Goal: Task Accomplishment & Management: Use online tool/utility

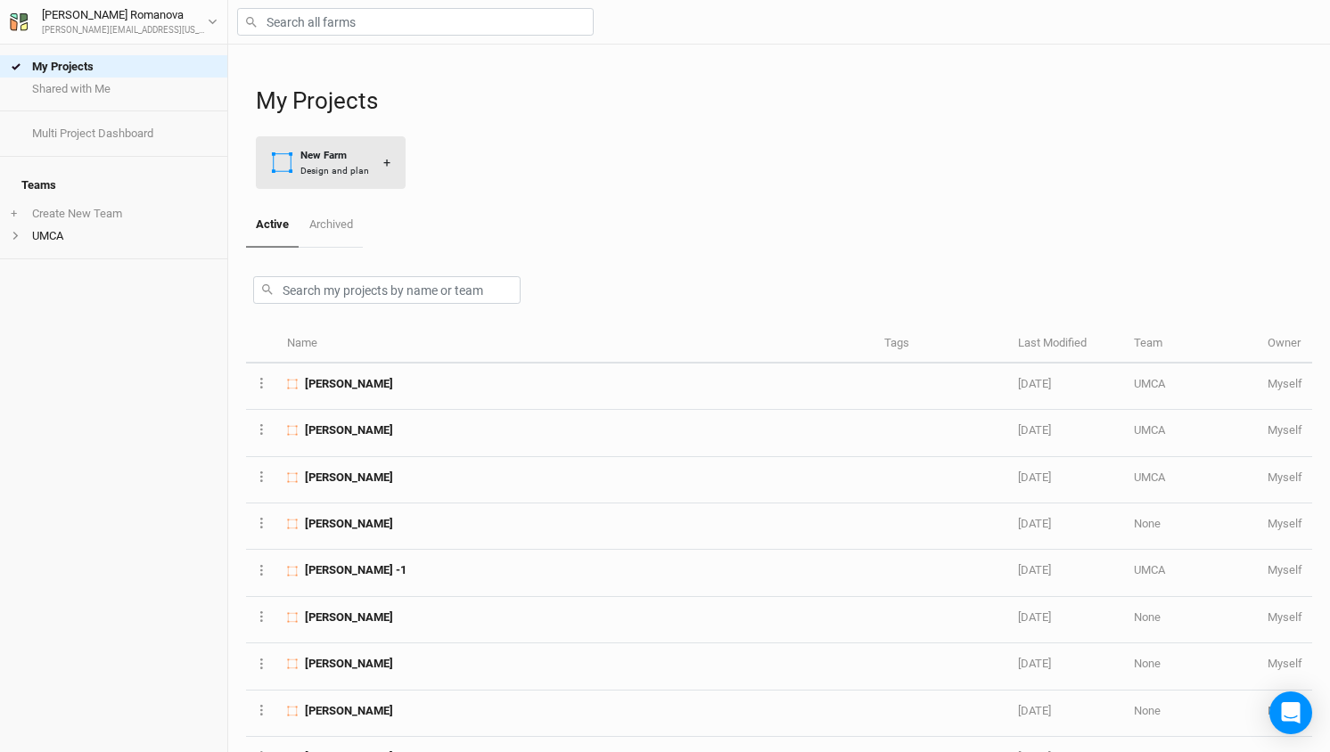
click at [320, 155] on div "New Farm" at bounding box center [334, 155] width 69 height 15
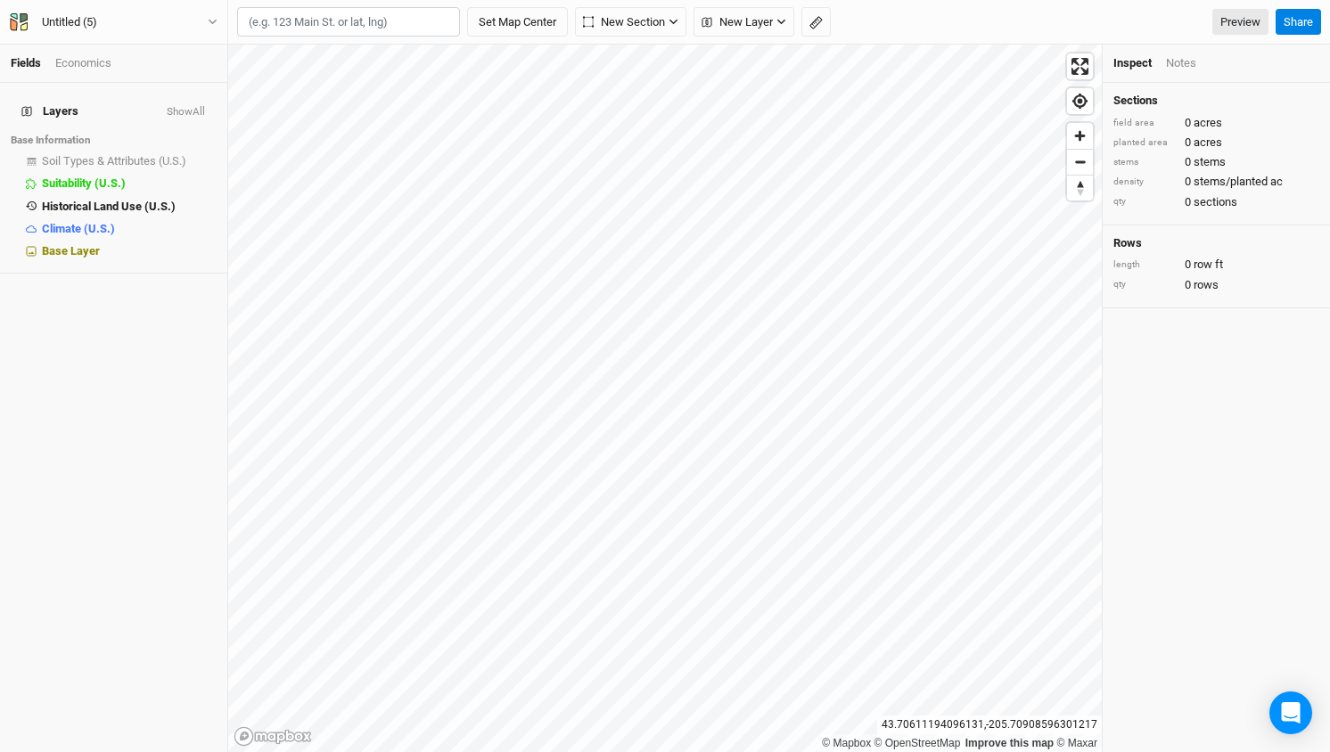
paste input "39.075001, -94.160004"
type input "39.075001, -94.160004"
click at [74, 28] on div "Untitled (5)" at bounding box center [69, 22] width 55 height 18
click at [63, 23] on div "Untitled (5)" at bounding box center [69, 22] width 55 height 18
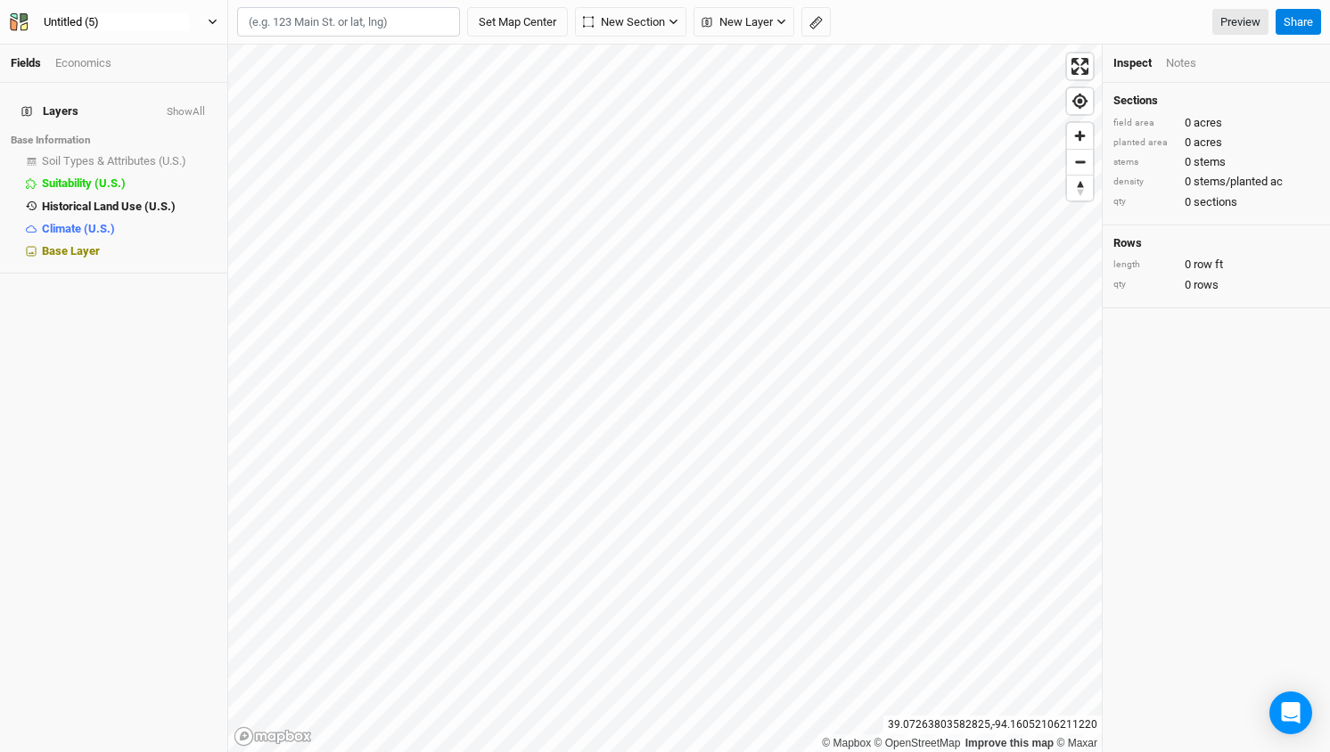
type input "[PERSON_NAME]"
click at [98, 344] on div "Layers Show All Base Information Soil Types & Attributes (U.S.) show Suitabilit…" at bounding box center [113, 417] width 227 height 669
click at [676, 26] on icon "button" at bounding box center [673, 22] width 10 height 10
click at [790, 20] on button "New Layer" at bounding box center [743, 22] width 101 height 30
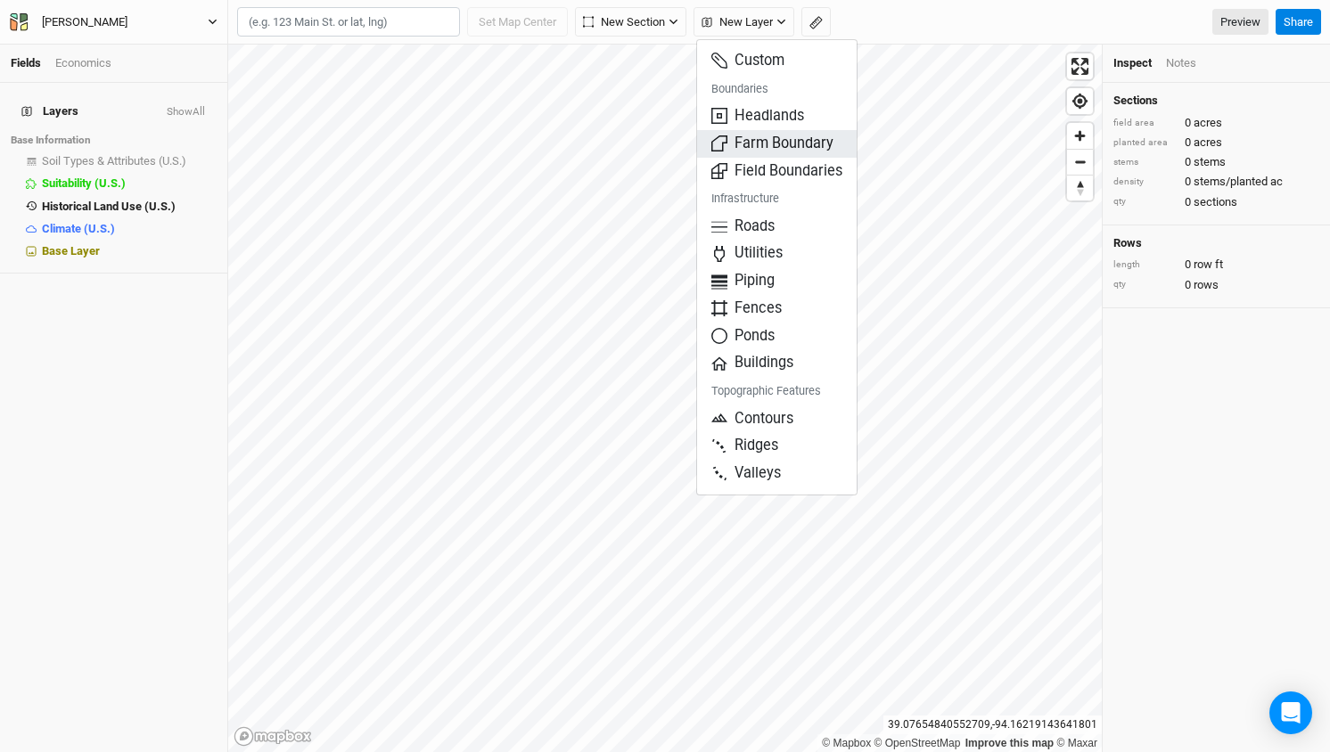
click at [785, 142] on span "Farm Boundary" at bounding box center [772, 144] width 122 height 20
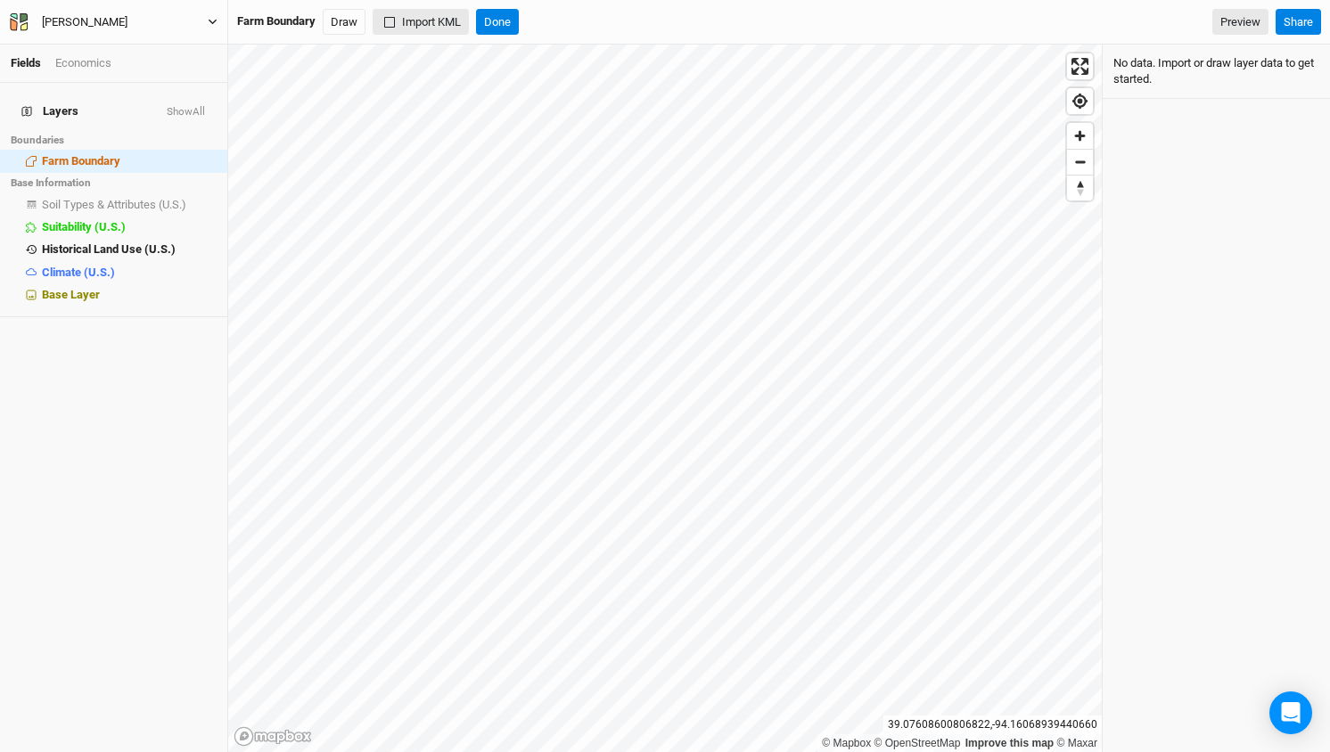
click at [420, 23] on button "Import KML" at bounding box center [420, 22] width 96 height 27
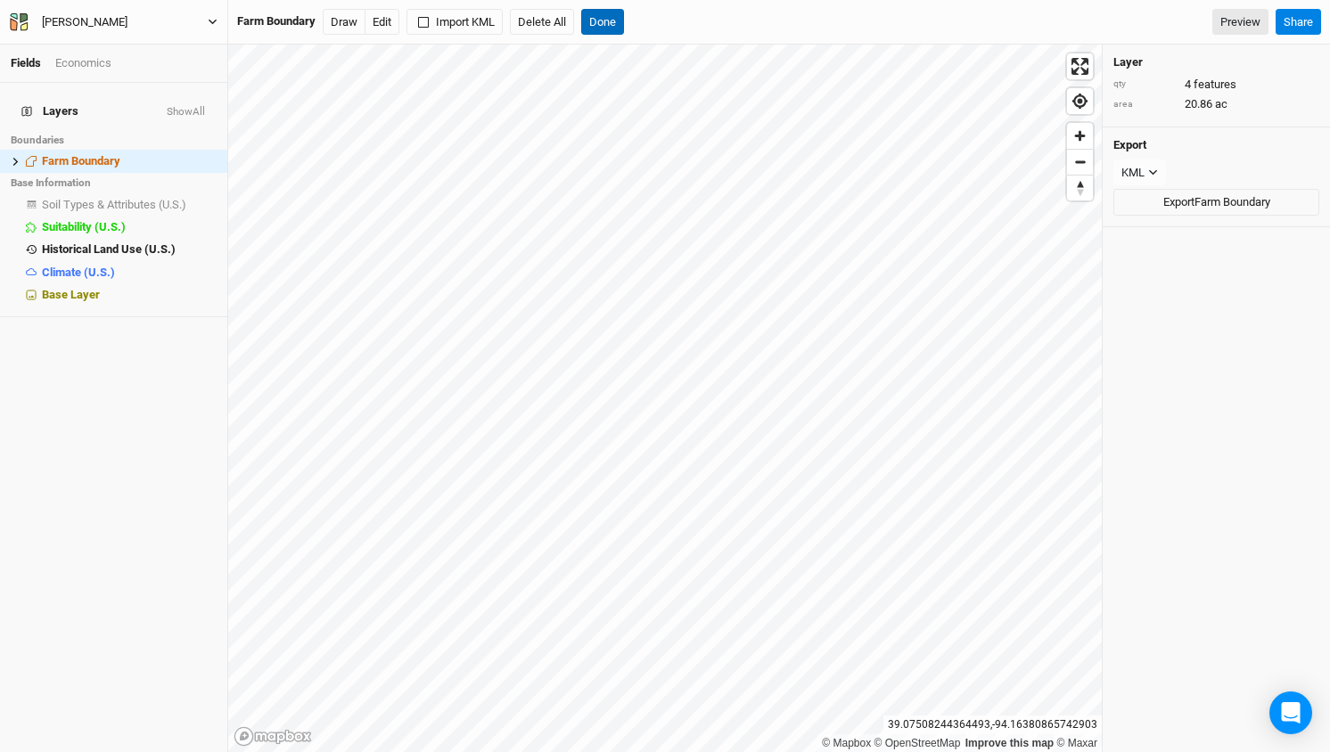
click at [605, 23] on button "Done" at bounding box center [602, 22] width 43 height 27
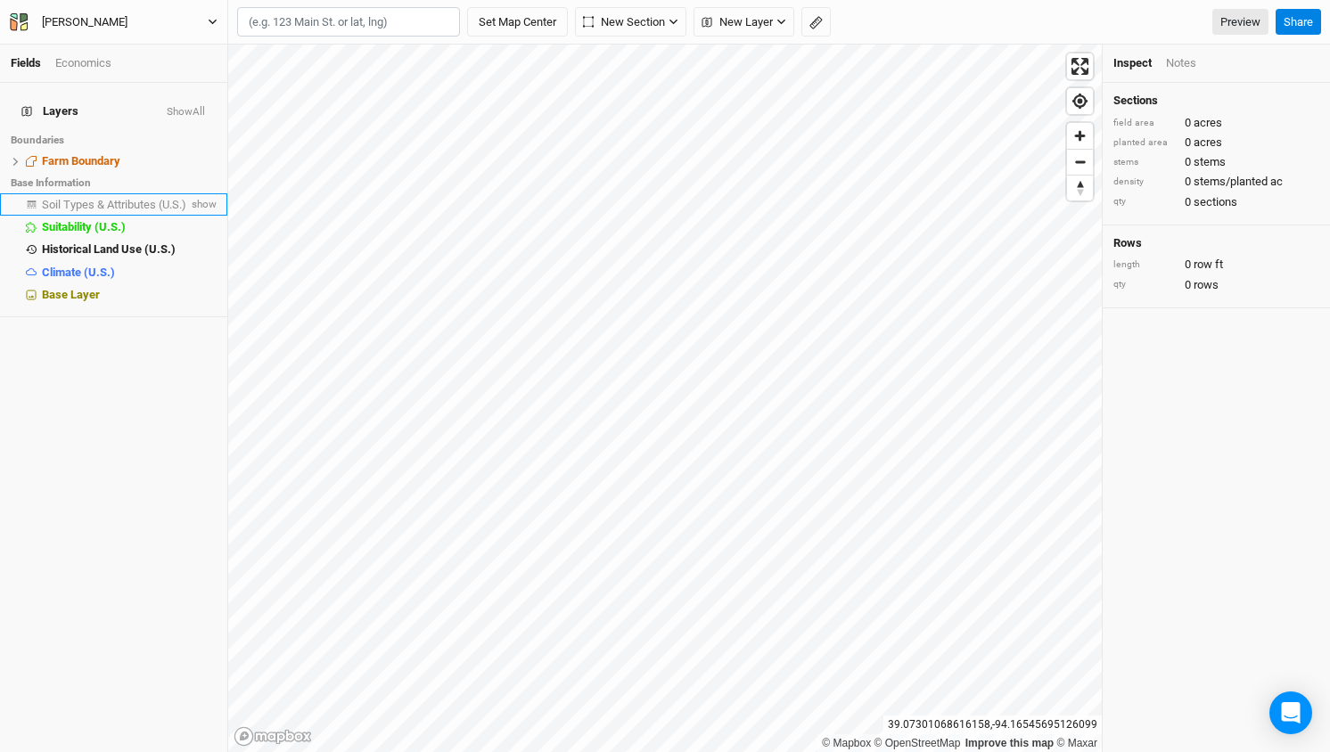
click at [76, 198] on span "Soil Types & Attributes (U.S.)" at bounding box center [114, 204] width 144 height 13
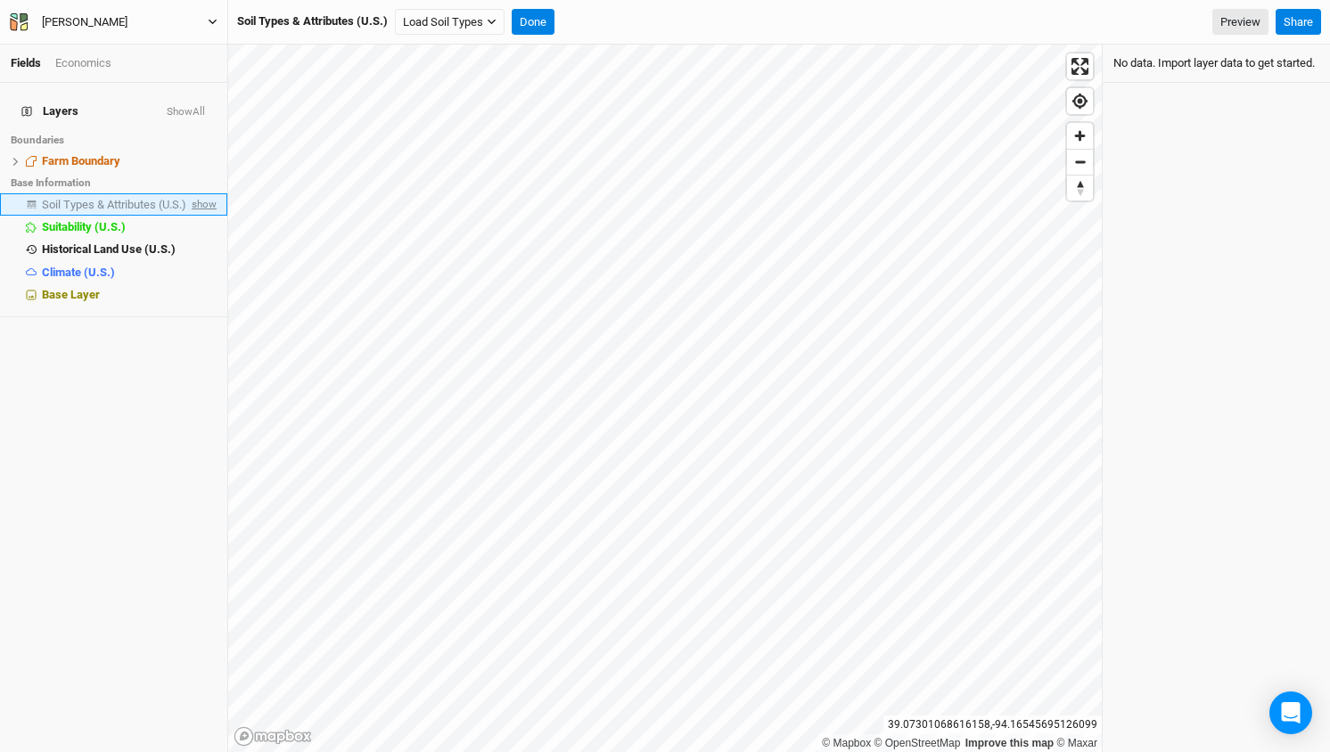
click at [210, 193] on span "show" at bounding box center [202, 204] width 29 height 22
click at [467, 17] on button "Load Soil Types" at bounding box center [450, 22] width 110 height 27
click at [451, 76] on button "Load for Current View" at bounding box center [471, 75] width 149 height 23
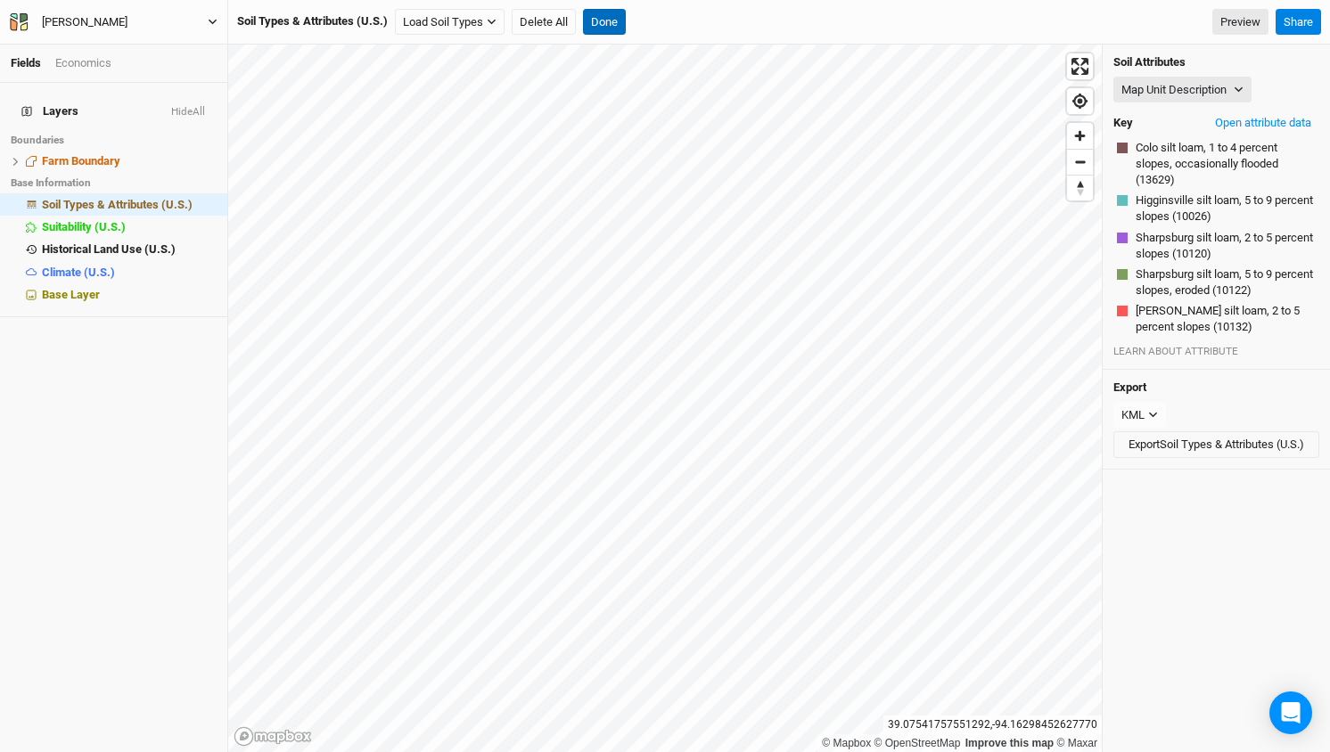
click at [610, 24] on button "Done" at bounding box center [604, 22] width 43 height 27
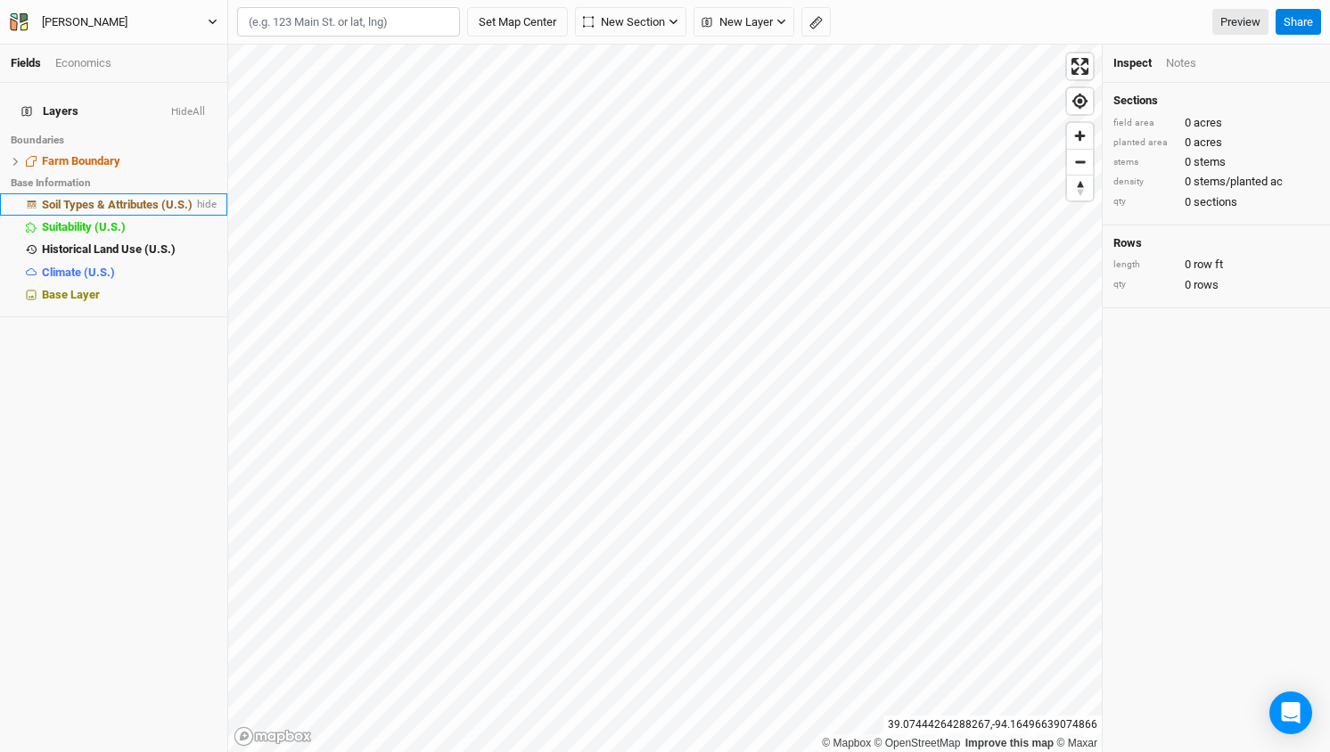
click at [124, 198] on span "Soil Types & Attributes (U.S.)" at bounding box center [117, 204] width 151 height 13
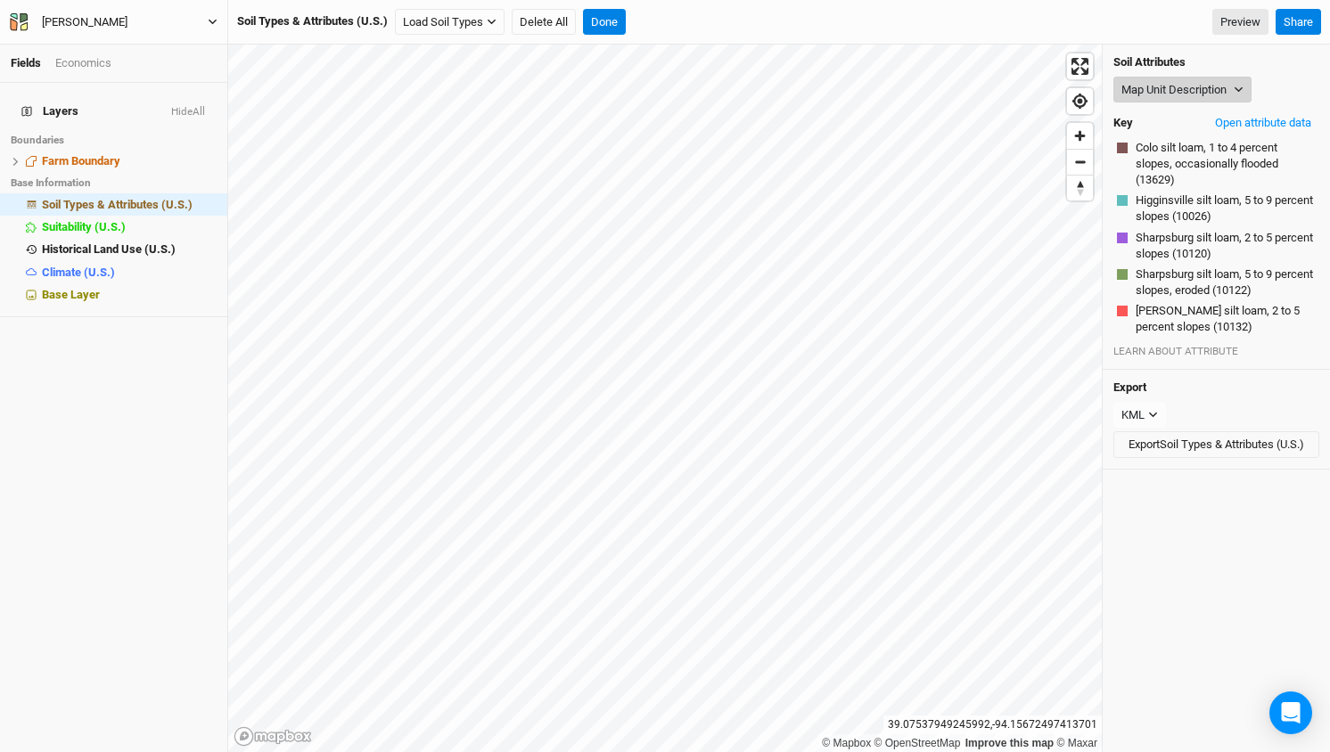
click at [1239, 86] on icon "button" at bounding box center [1238, 90] width 10 height 10
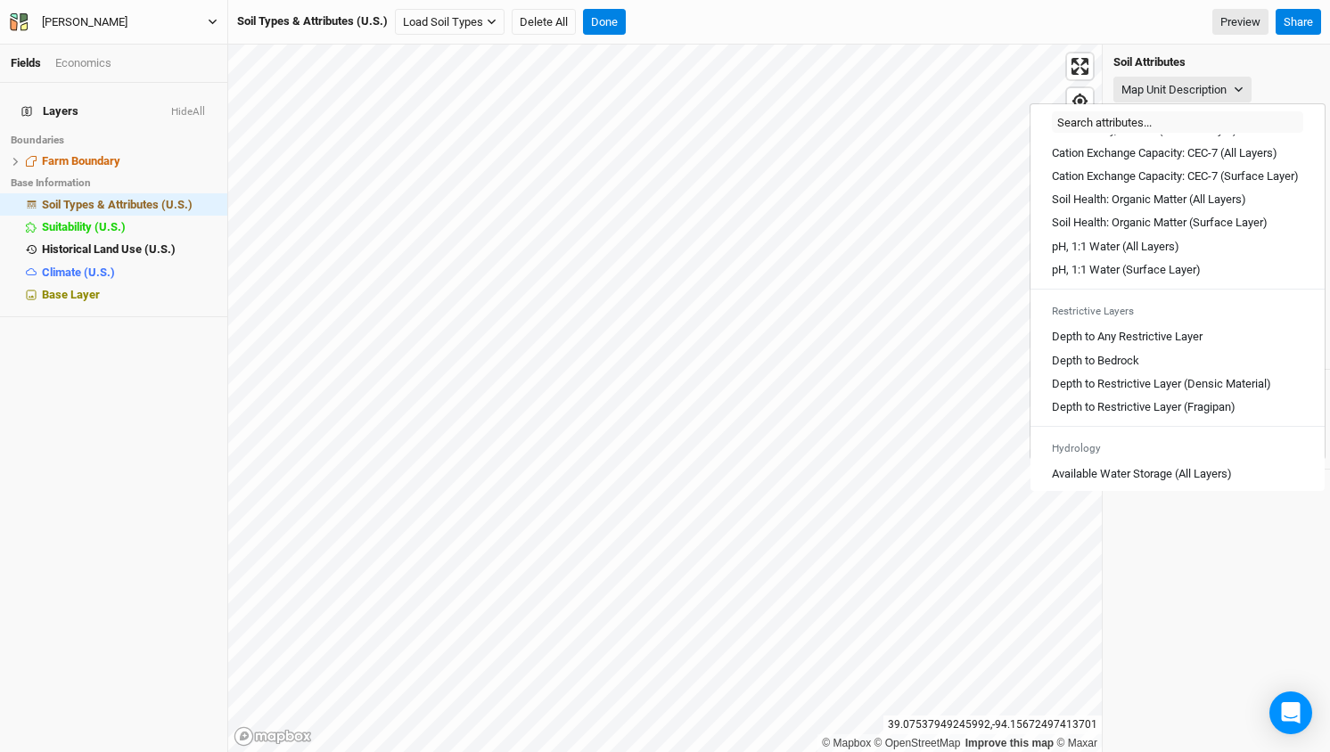
scroll to position [352, 0]
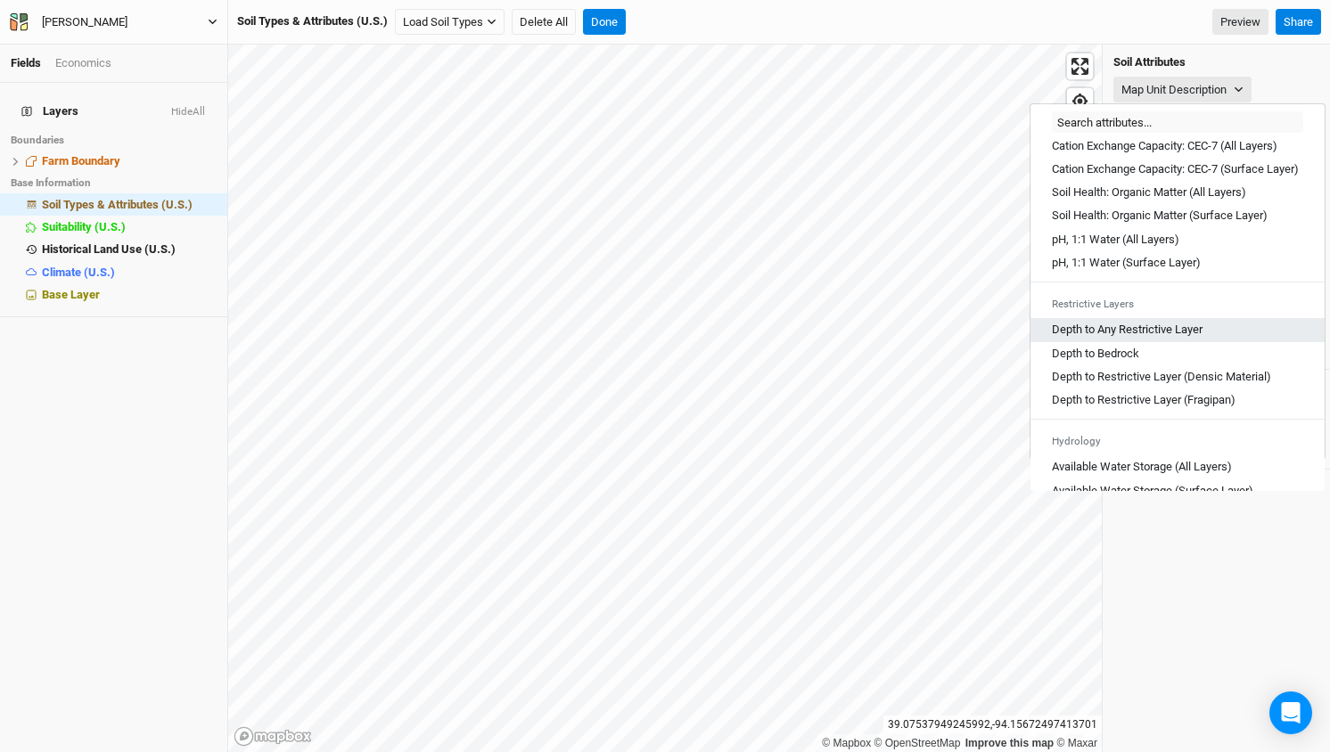
click at [1173, 338] on Layer "Depth to Any Restrictive Layer" at bounding box center [1127, 330] width 151 height 16
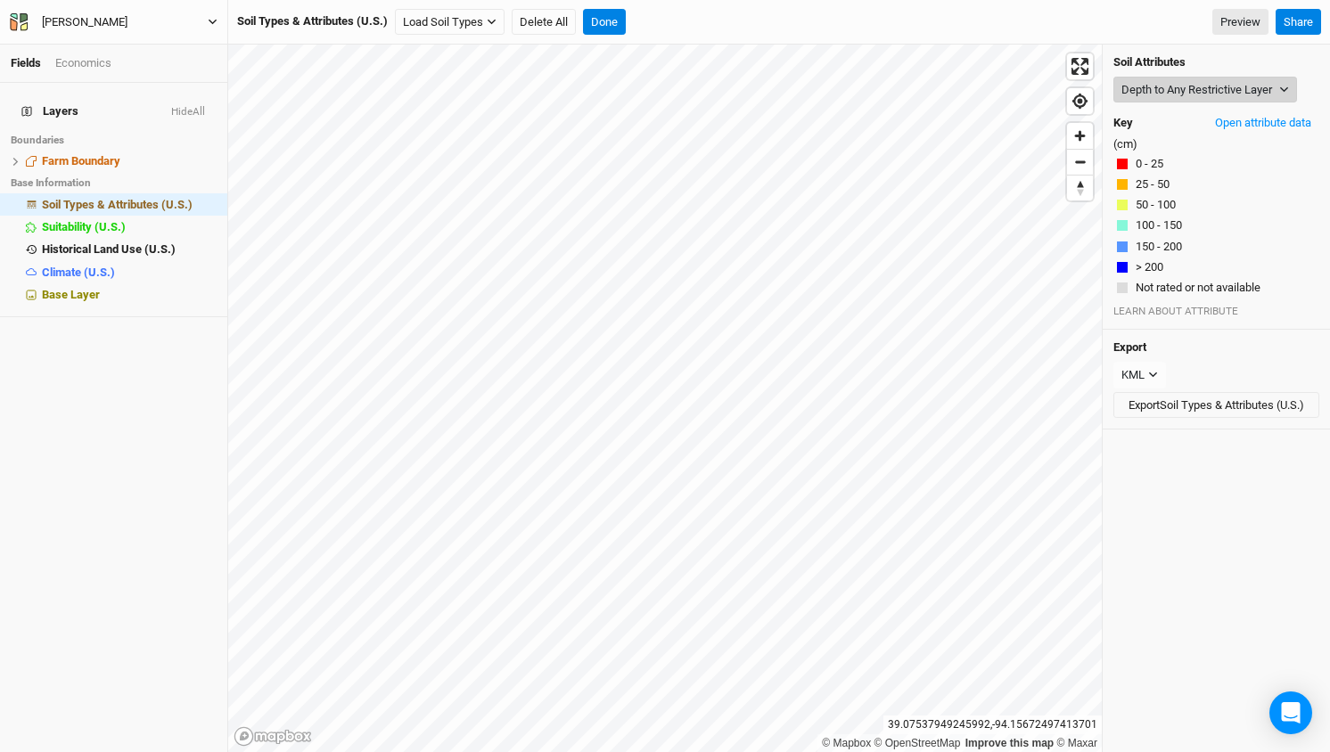
click at [1191, 85] on button "Depth to Any Restrictive Layer" at bounding box center [1205, 90] width 184 height 27
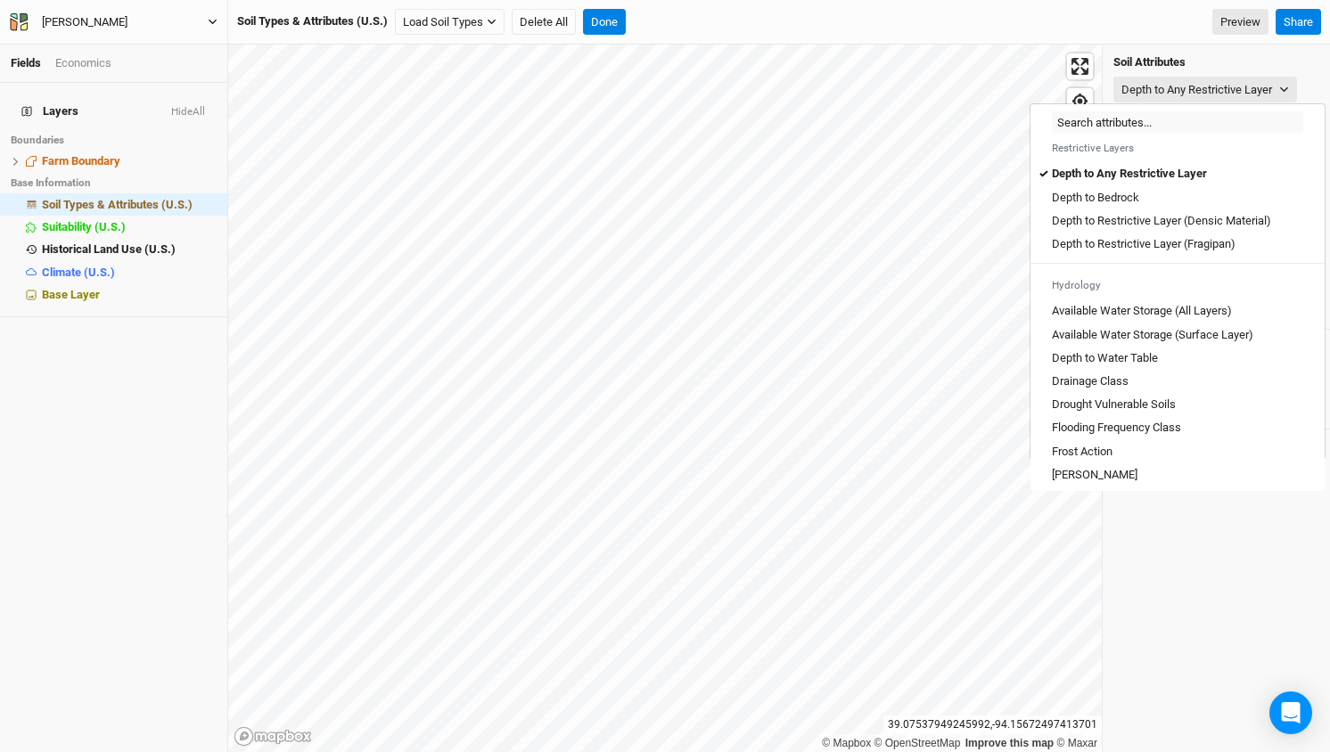
scroll to position [523, 0]
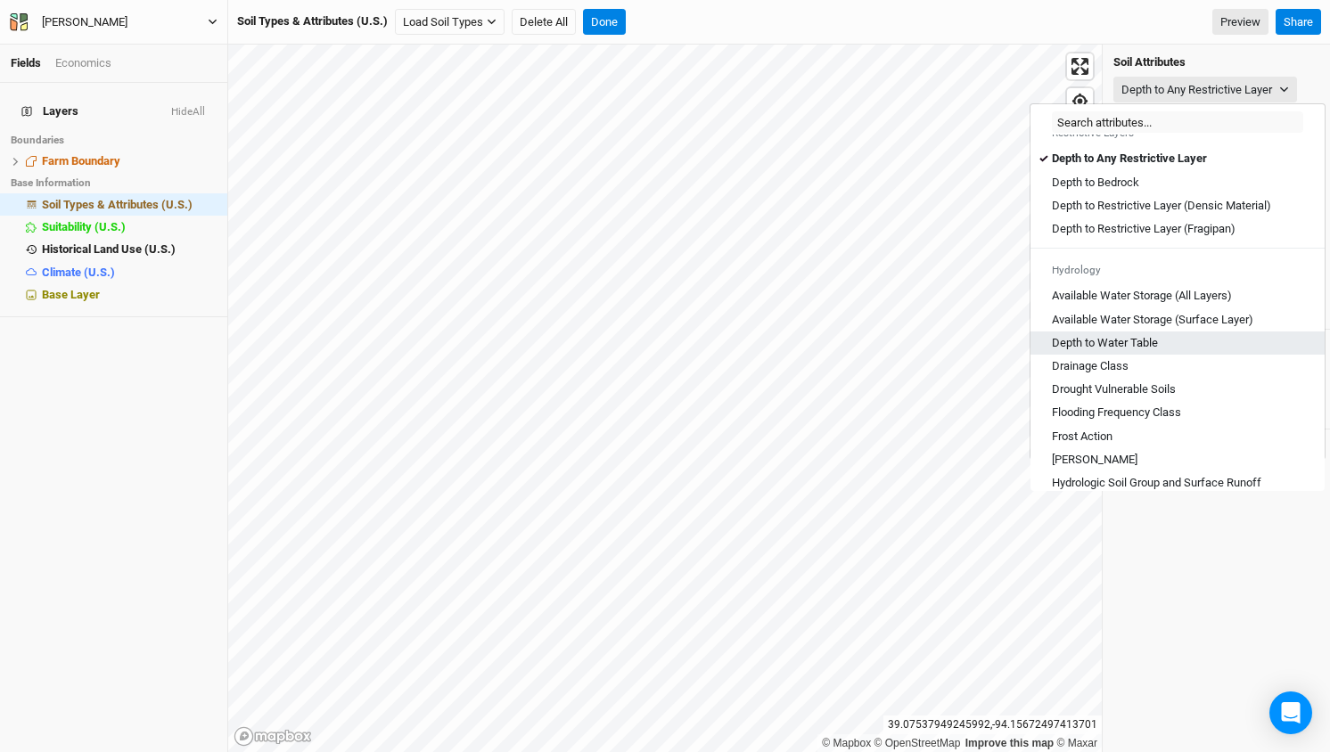
click at [1135, 347] on Table "Depth to Water Table" at bounding box center [1105, 343] width 106 height 16
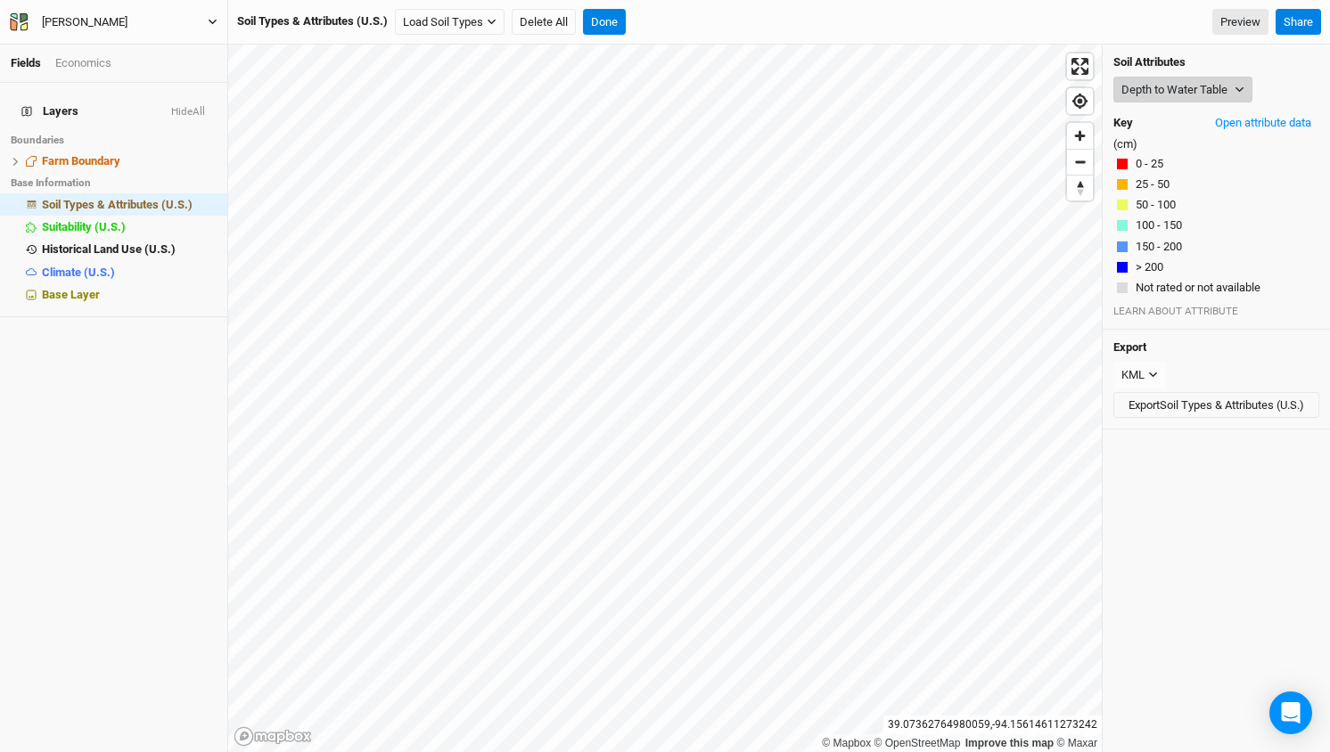
click at [1232, 83] on button "Depth to Water Table" at bounding box center [1182, 90] width 139 height 27
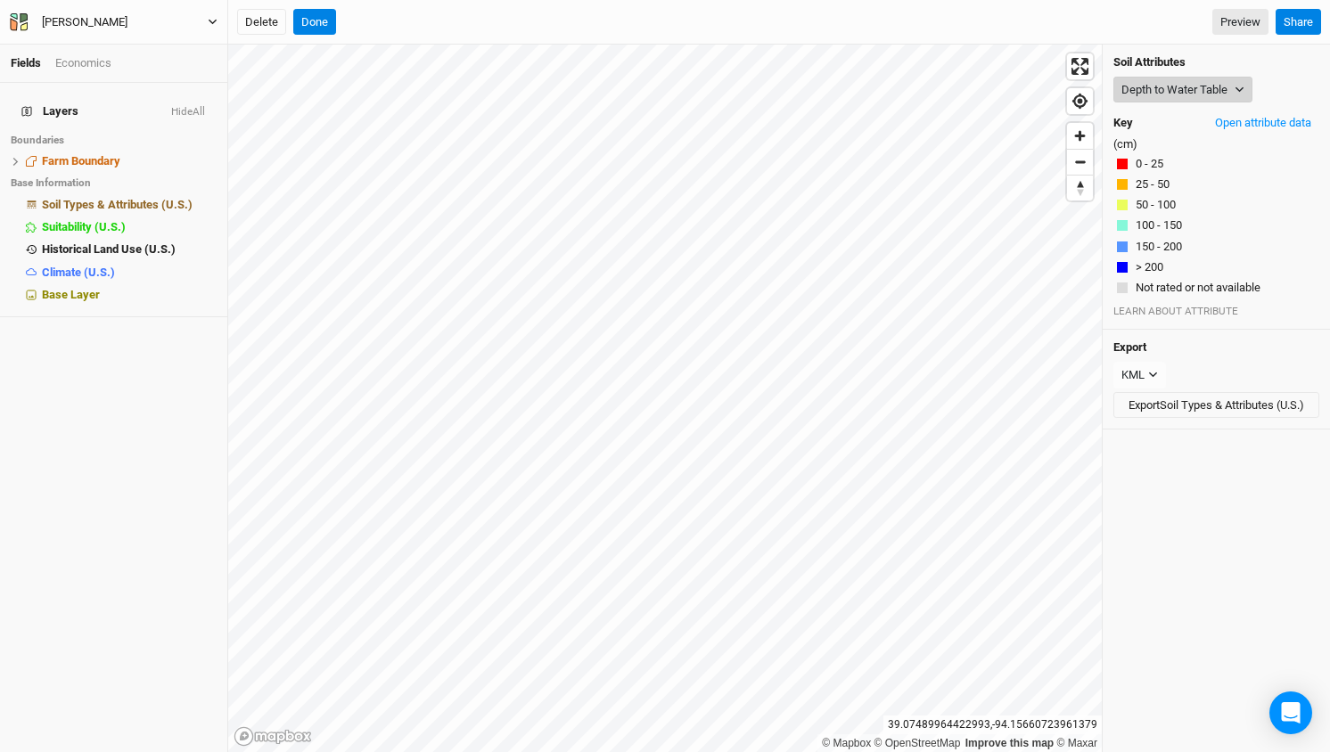
click at [1223, 84] on button "Depth to Water Table" at bounding box center [1182, 90] width 139 height 27
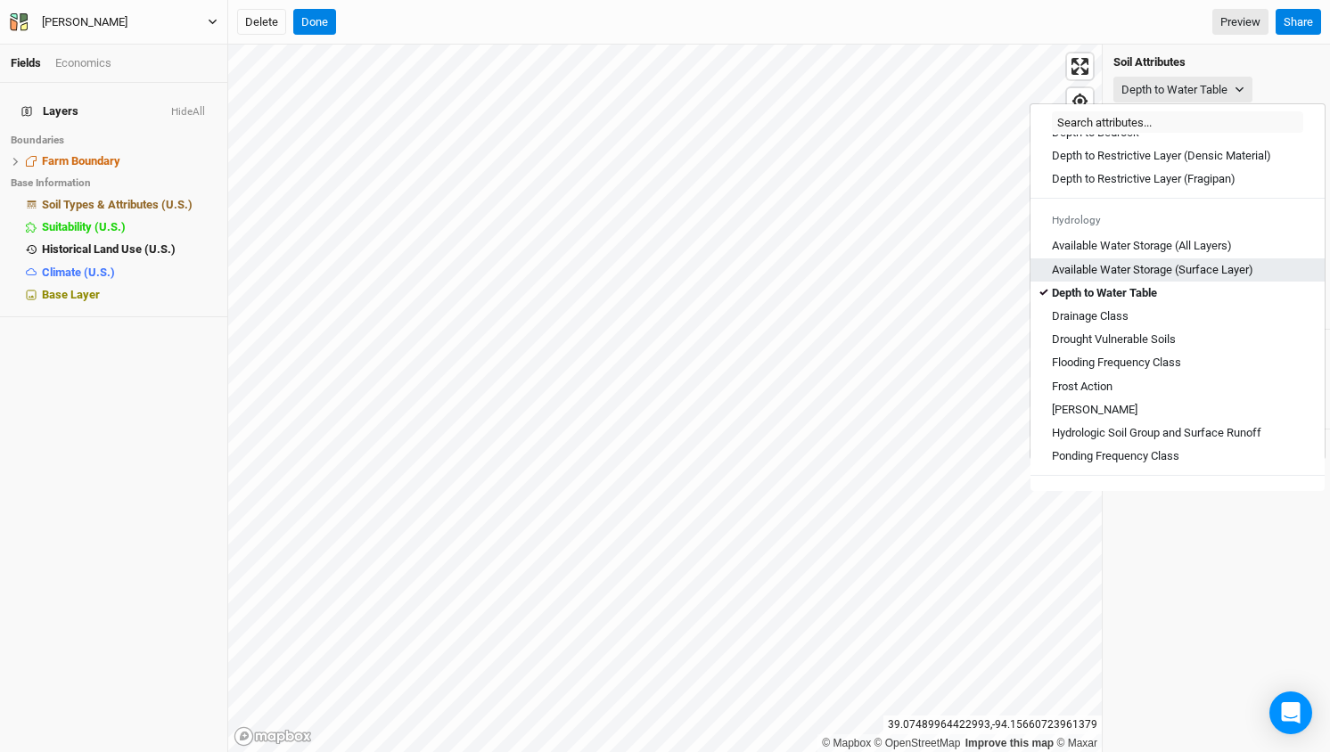
scroll to position [588, 0]
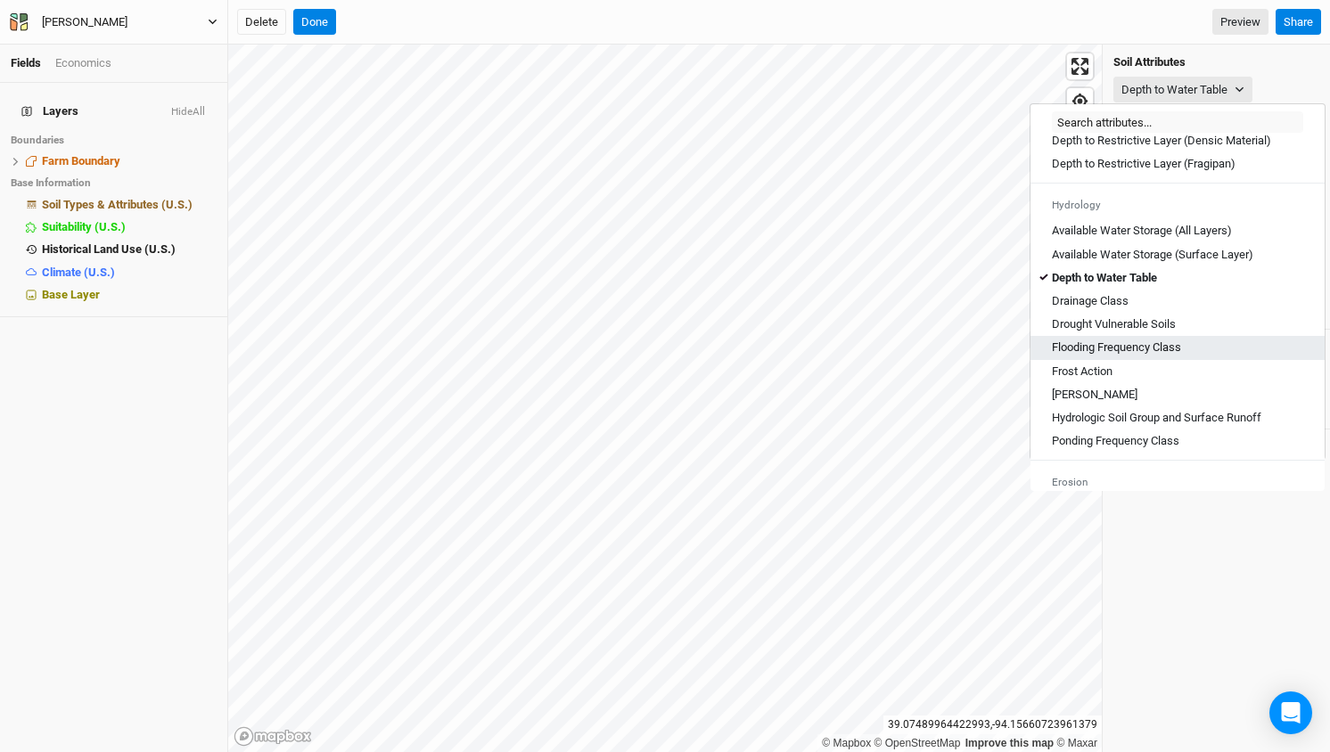
click at [1117, 356] on Class "Flooding Frequency Class" at bounding box center [1116, 348] width 129 height 16
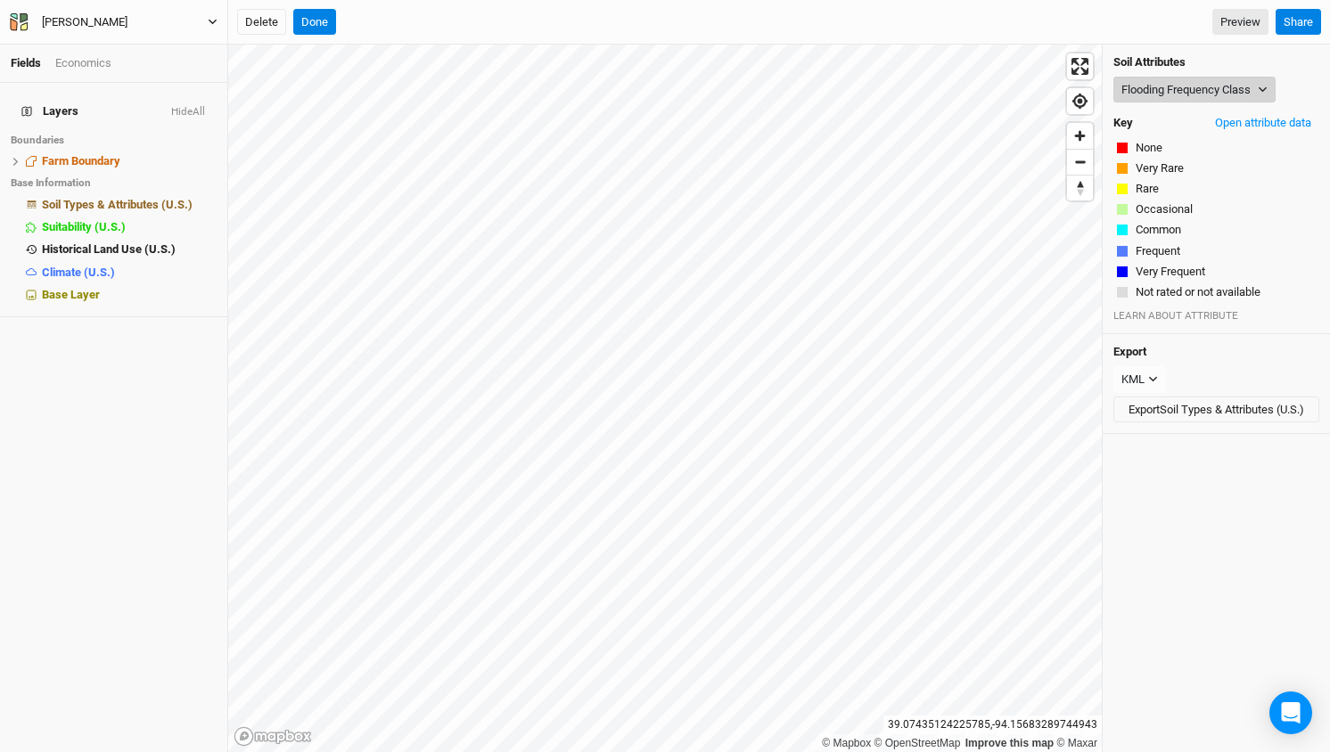
click at [1224, 84] on button "Flooding Frequency Class" at bounding box center [1194, 90] width 162 height 27
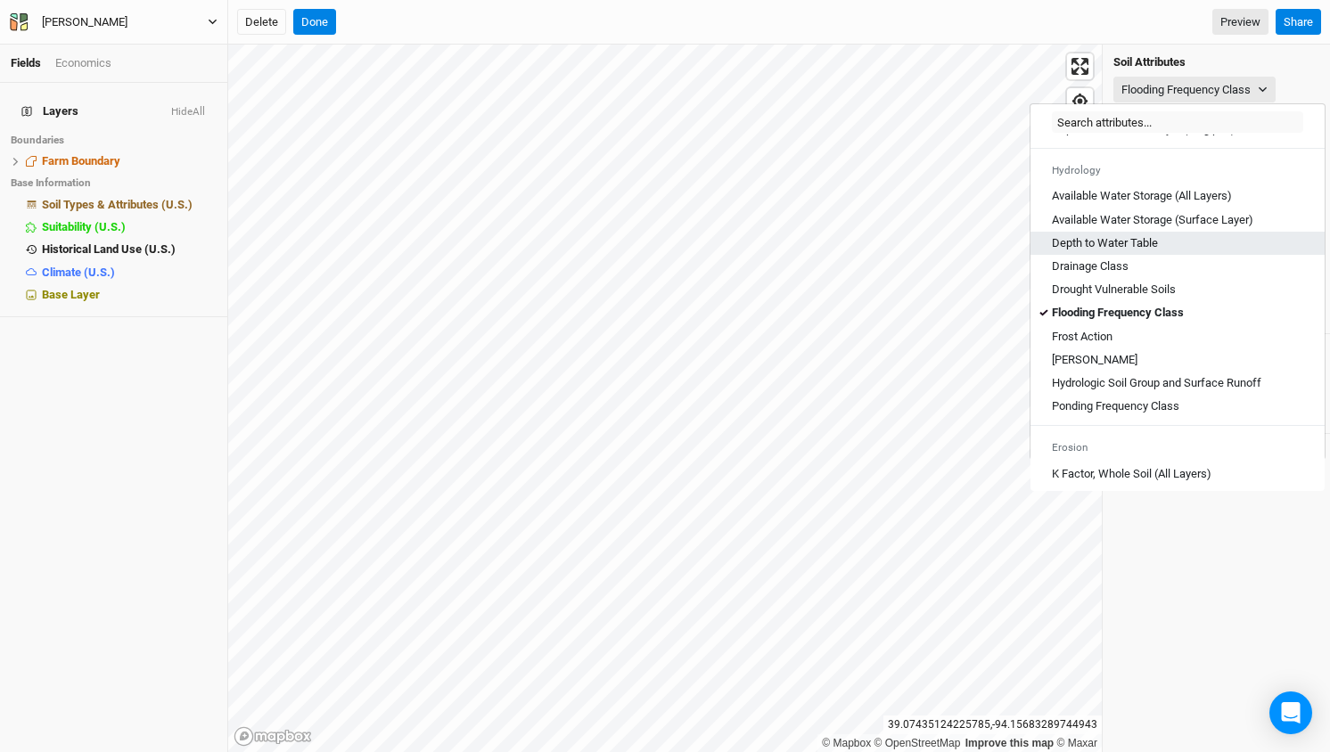
scroll to position [642, 0]
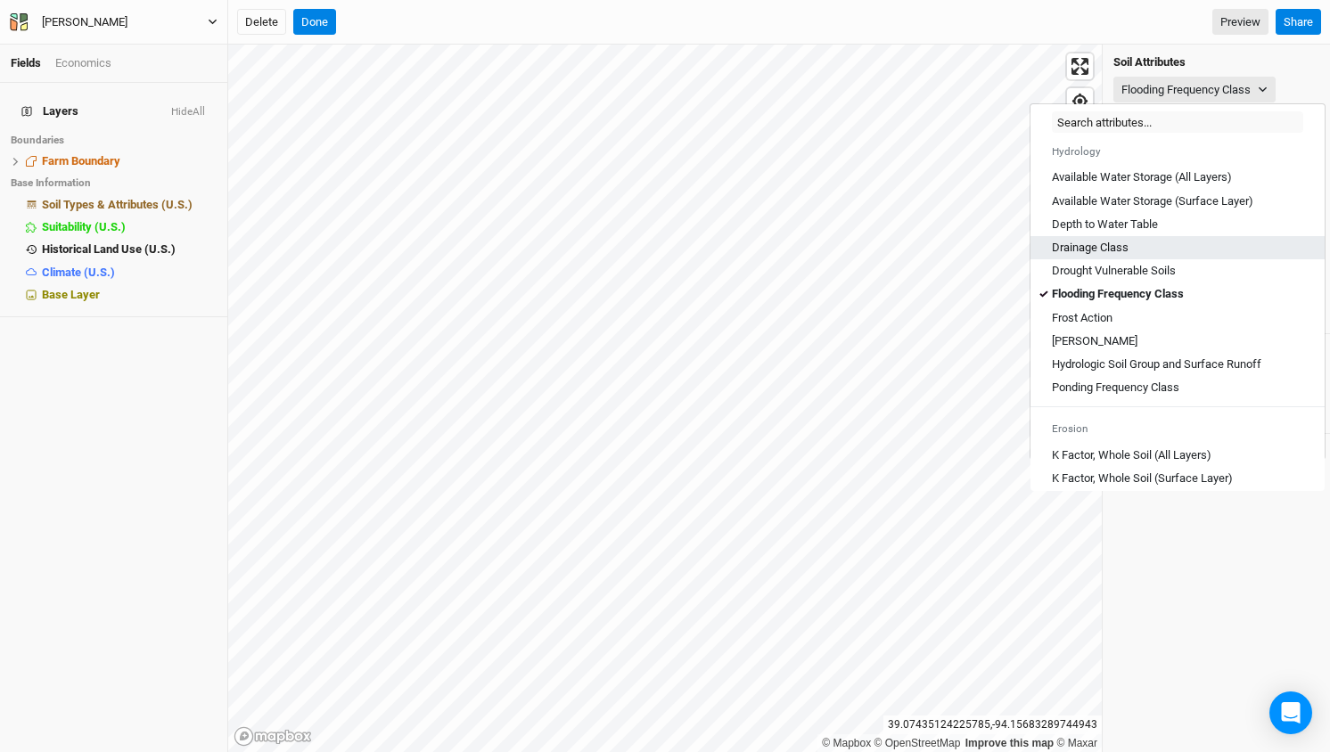
click at [1090, 256] on Class "Drainage Class" at bounding box center [1090, 248] width 77 height 16
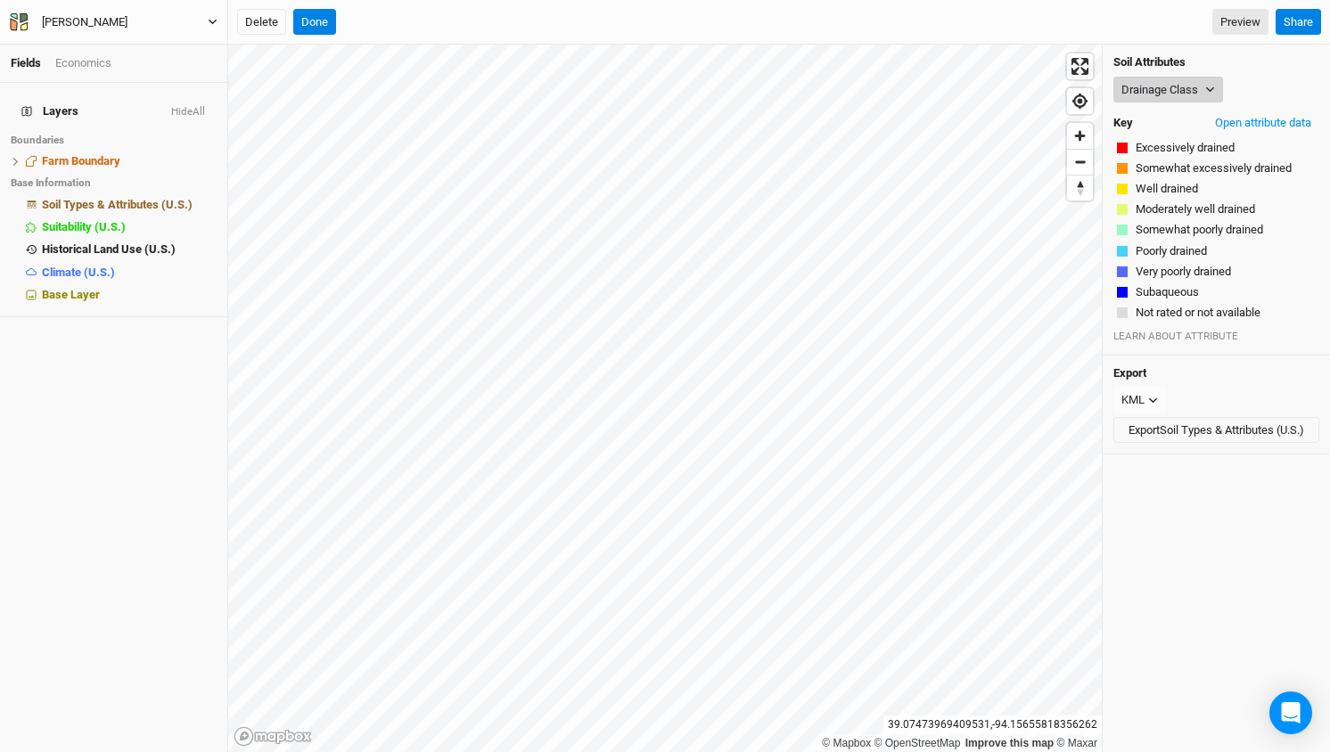
click at [1199, 84] on button "Drainage Class" at bounding box center [1168, 90] width 110 height 27
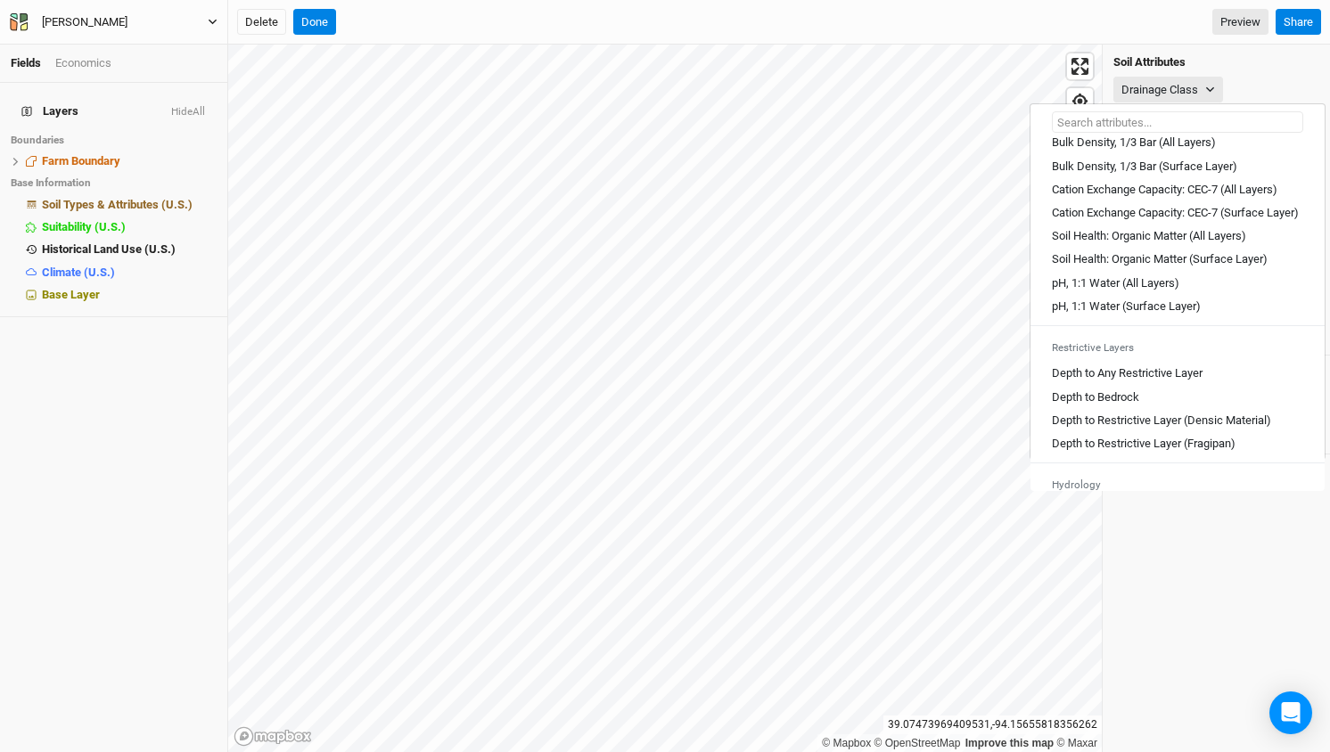
scroll to position [324, 0]
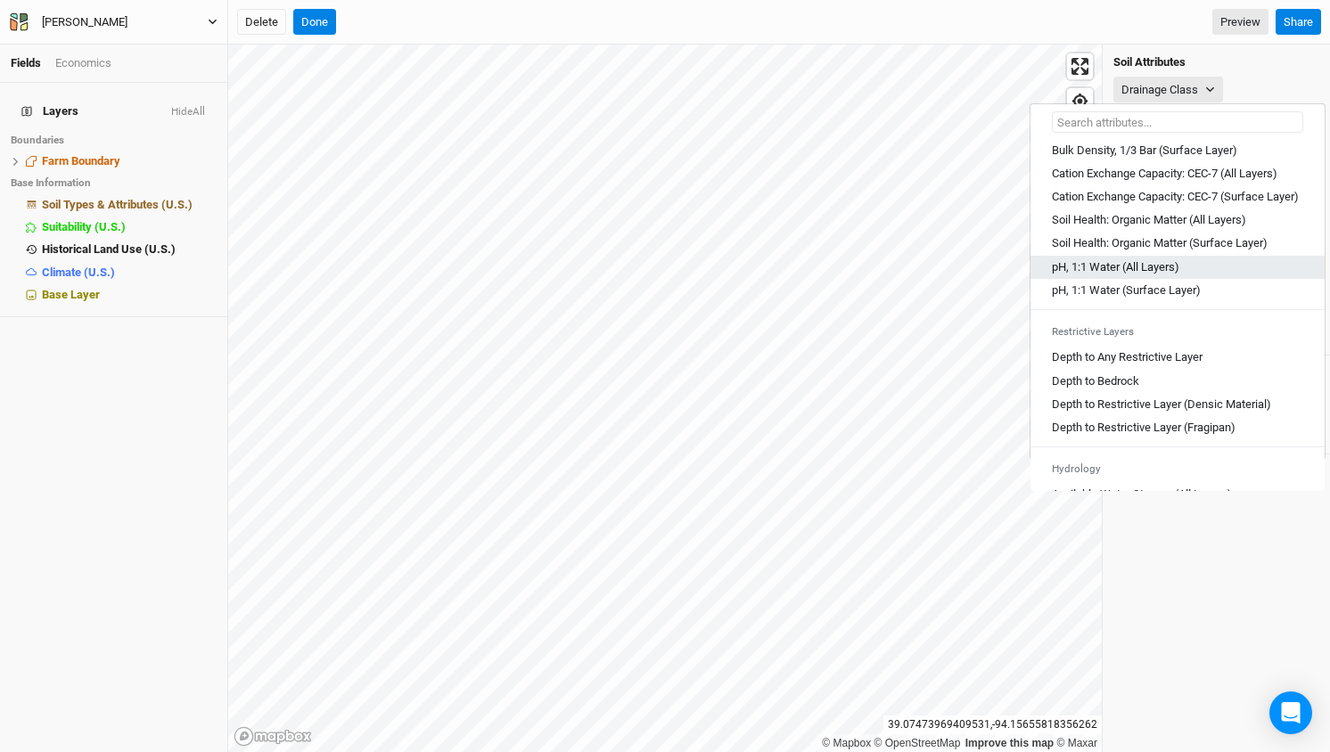
click at [1101, 275] on Layers\) "pH, 1:1 Water (All Layers)" at bounding box center [1115, 267] width 127 height 16
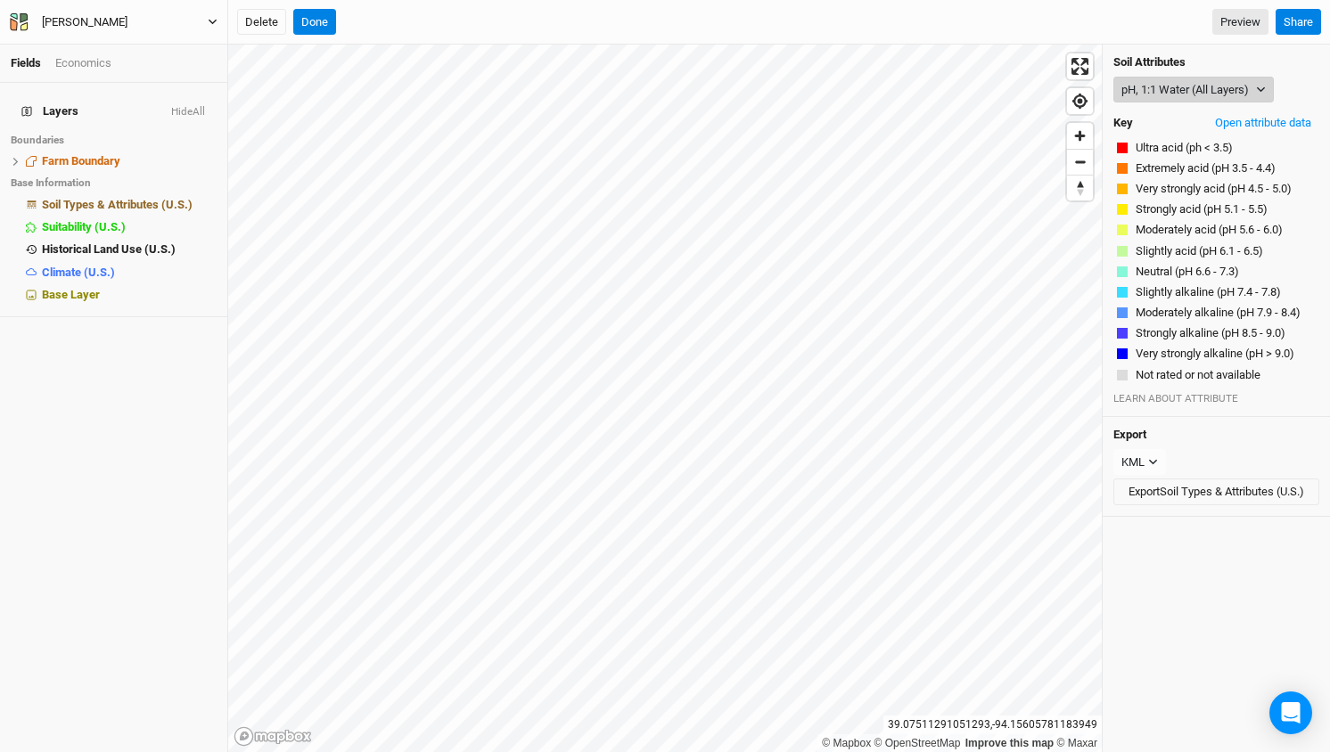
click at [1172, 83] on button "pH, 1:1 Water (All Layers)" at bounding box center [1193, 90] width 160 height 27
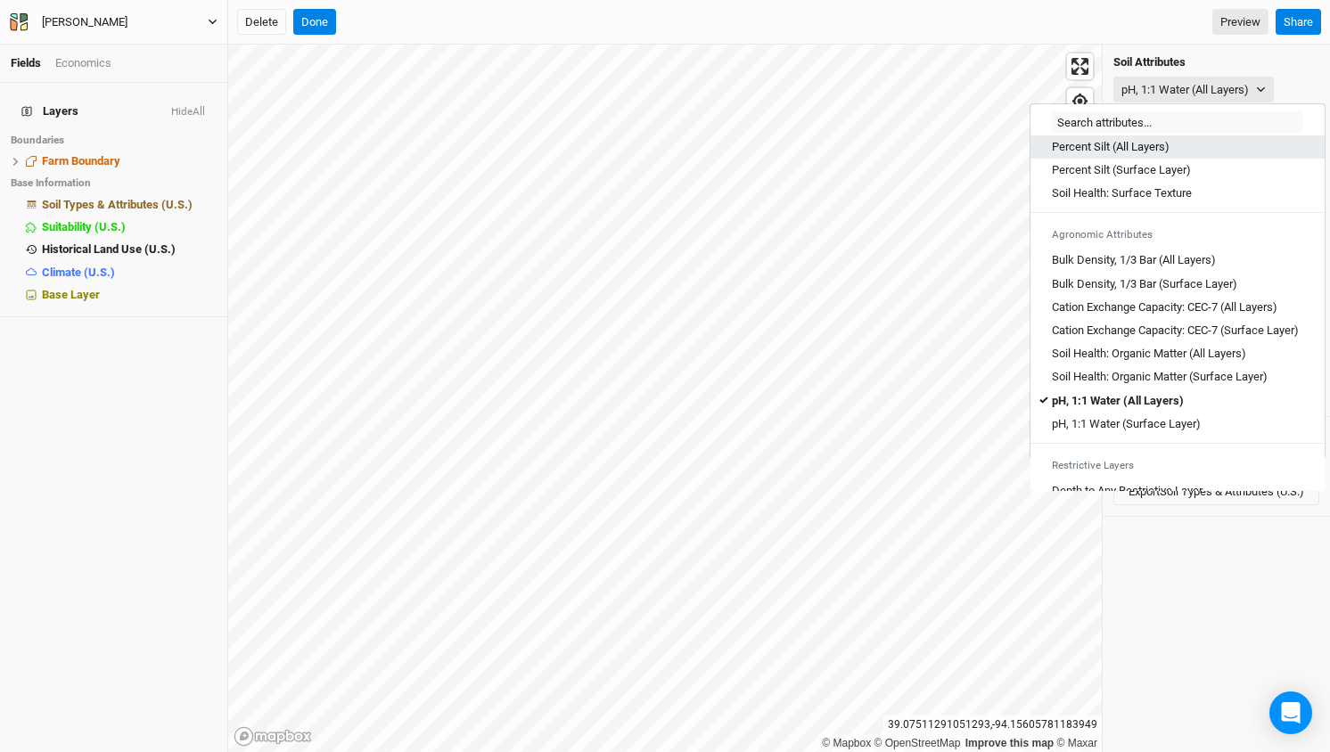
scroll to position [209, 0]
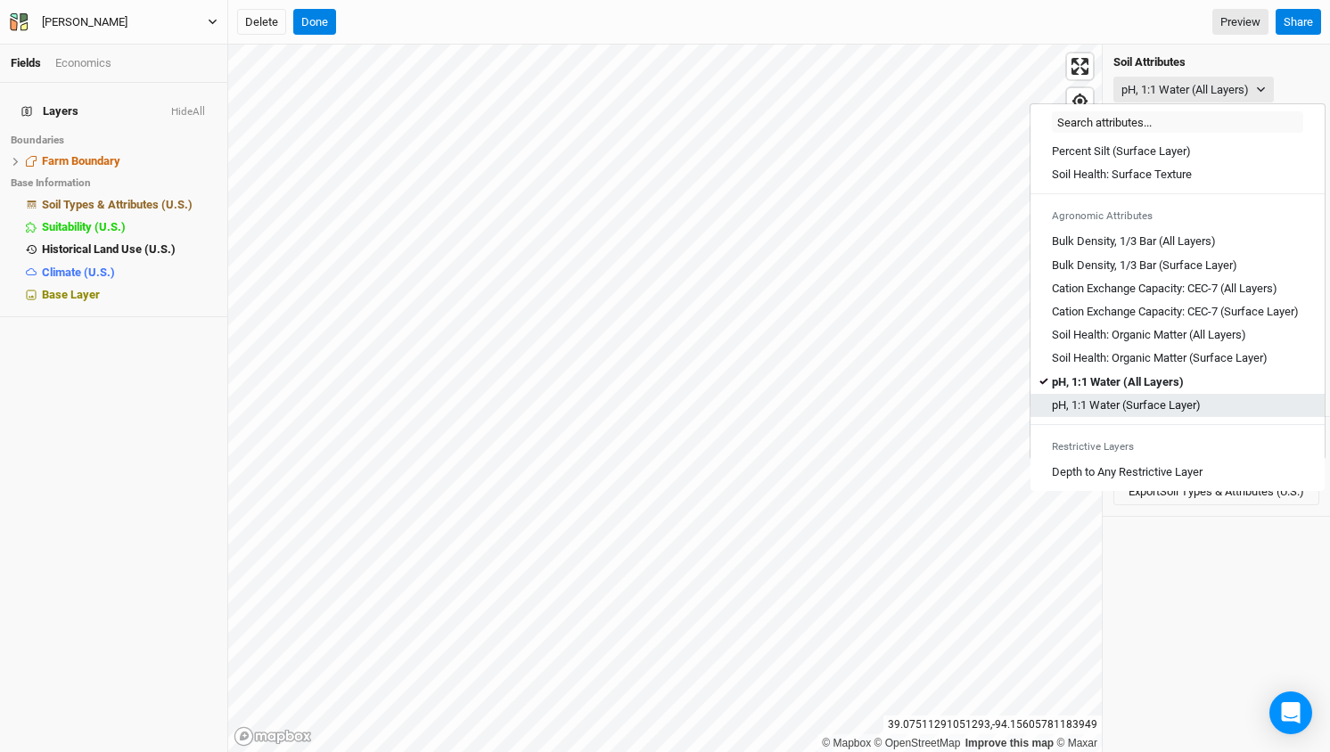
click at [1108, 413] on Layer\) "pH, 1:1 Water (Surface Layer)" at bounding box center [1126, 405] width 149 height 16
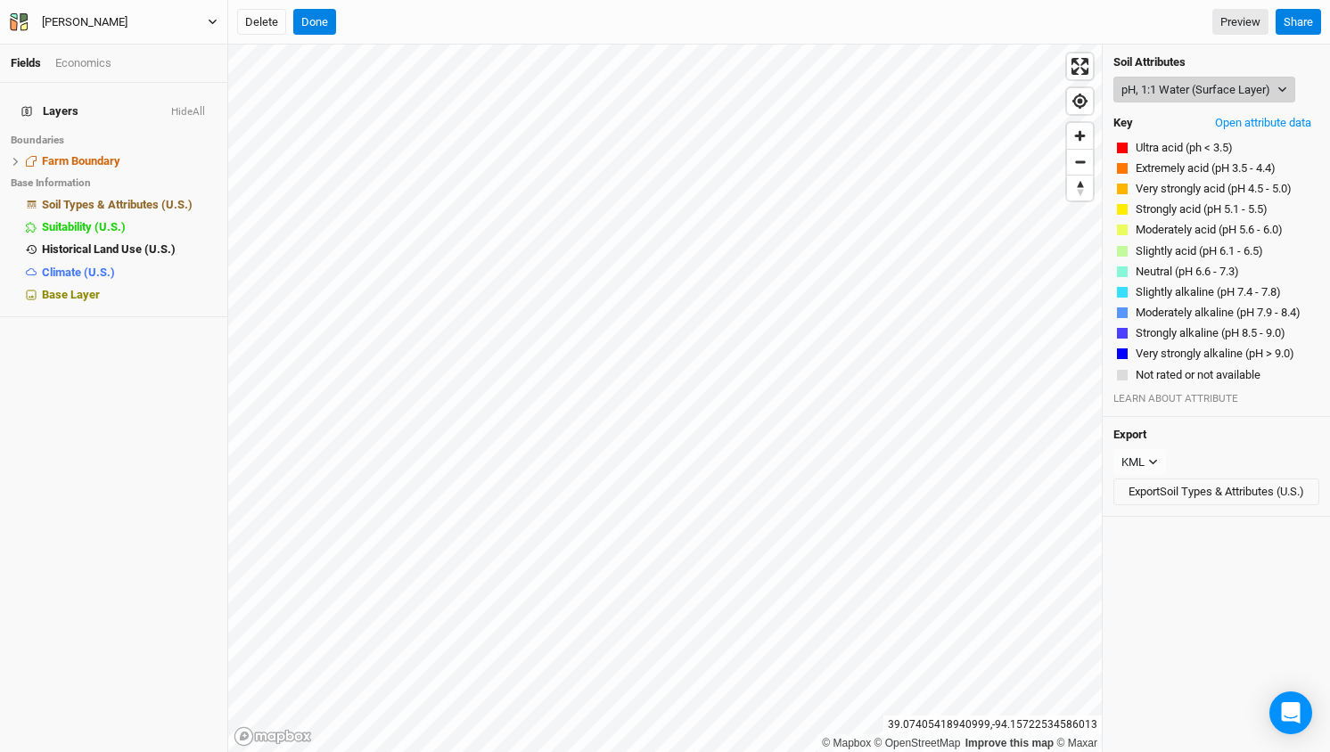
click at [1250, 93] on button "pH, 1:1 Water (Surface Layer)" at bounding box center [1204, 90] width 182 height 27
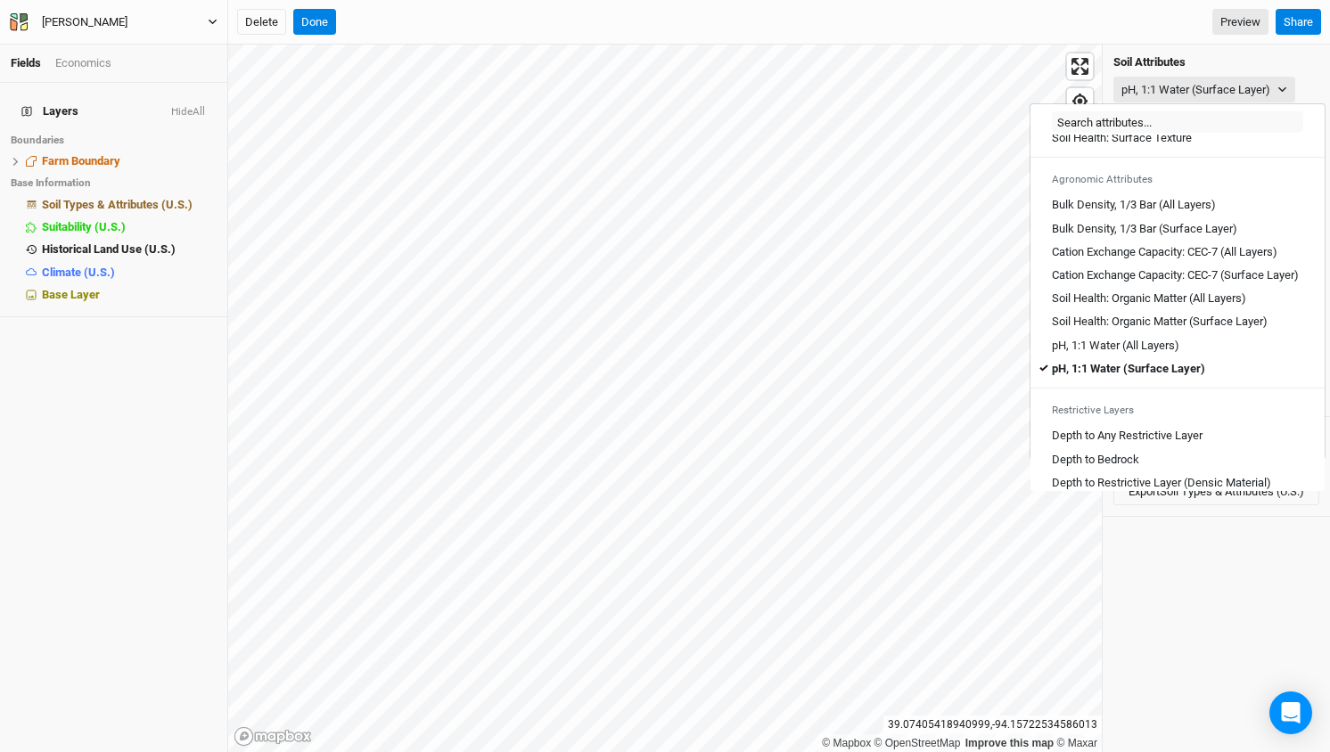
scroll to position [269, 0]
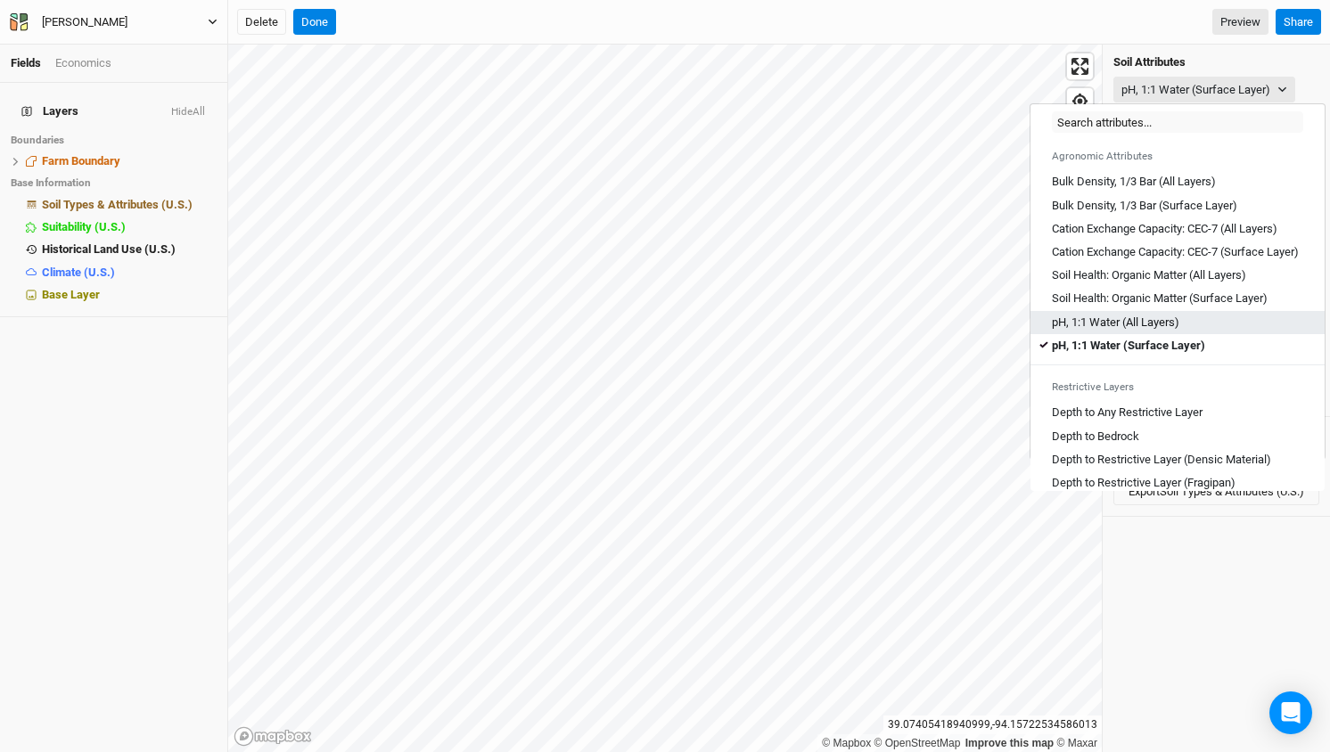
click at [1124, 331] on Layers\) "pH, 1:1 Water (All Layers)" at bounding box center [1115, 323] width 127 height 16
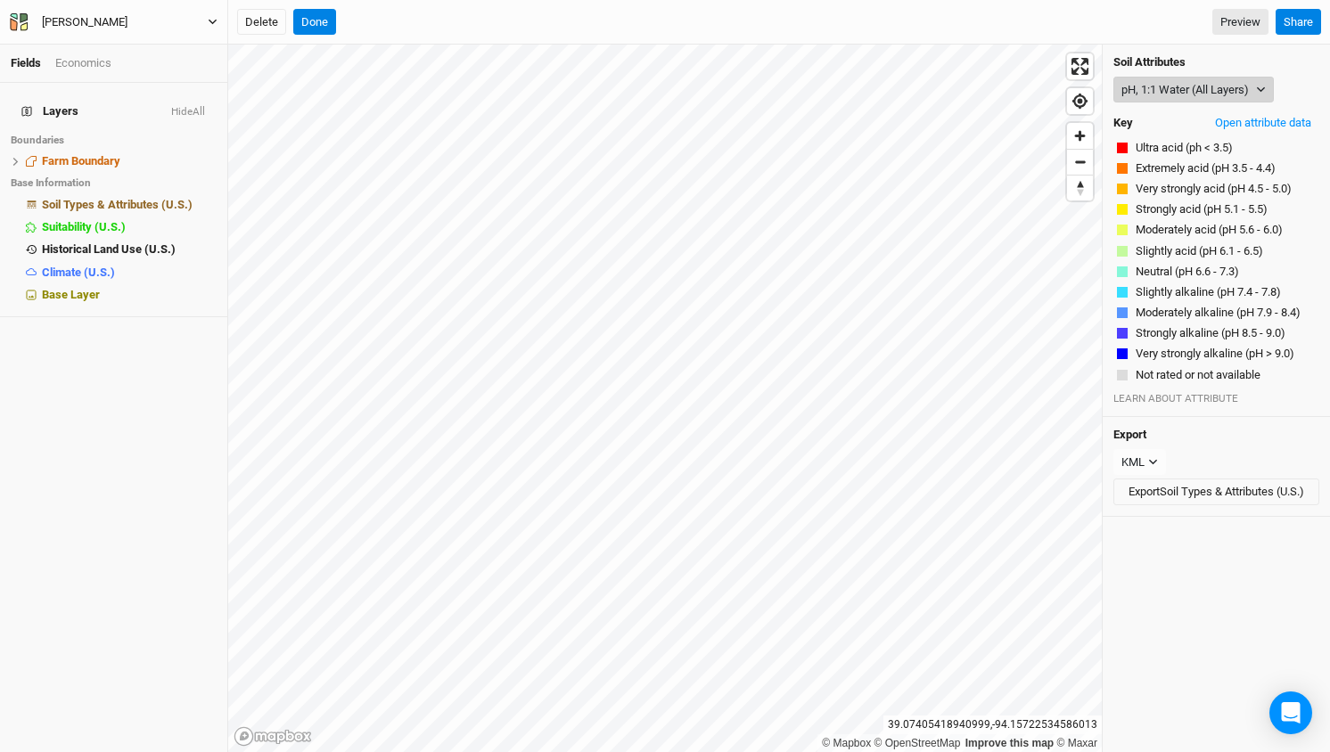
click at [1236, 84] on button "pH, 1:1 Water (All Layers)" at bounding box center [1193, 90] width 160 height 27
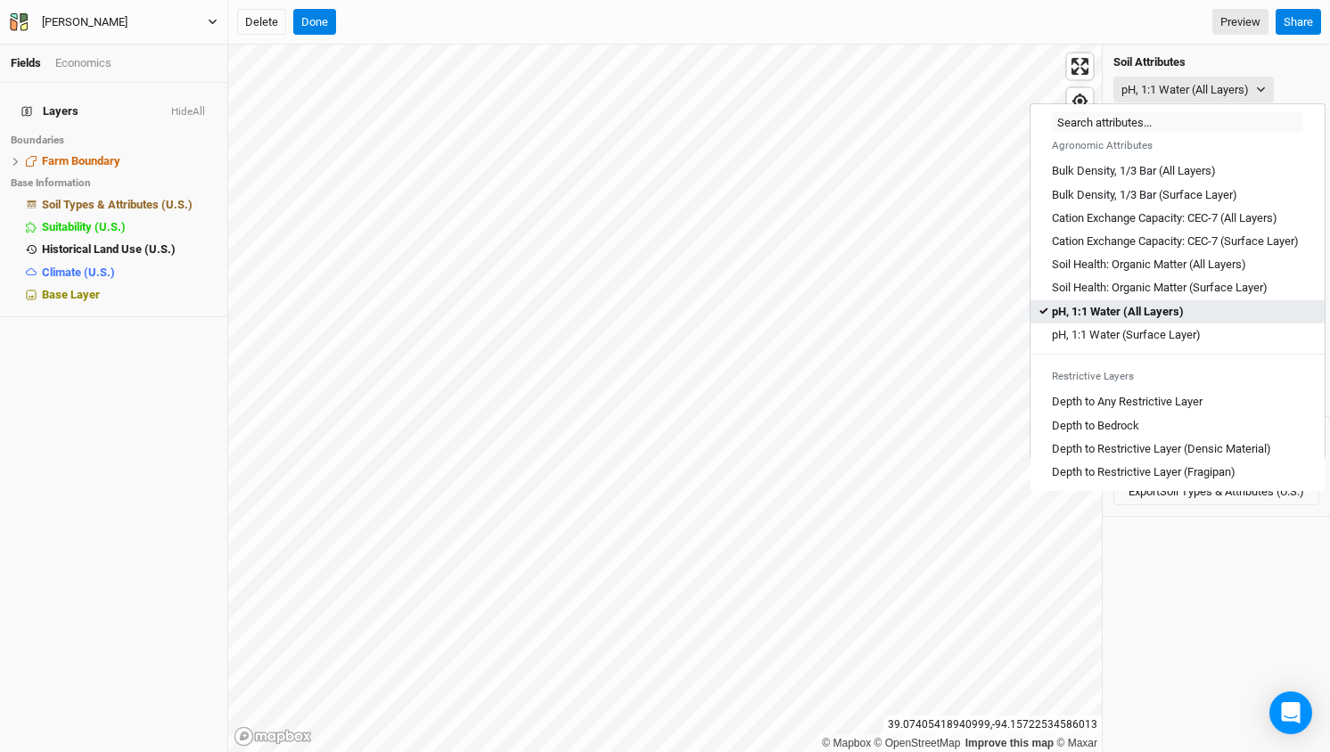
scroll to position [296, 0]
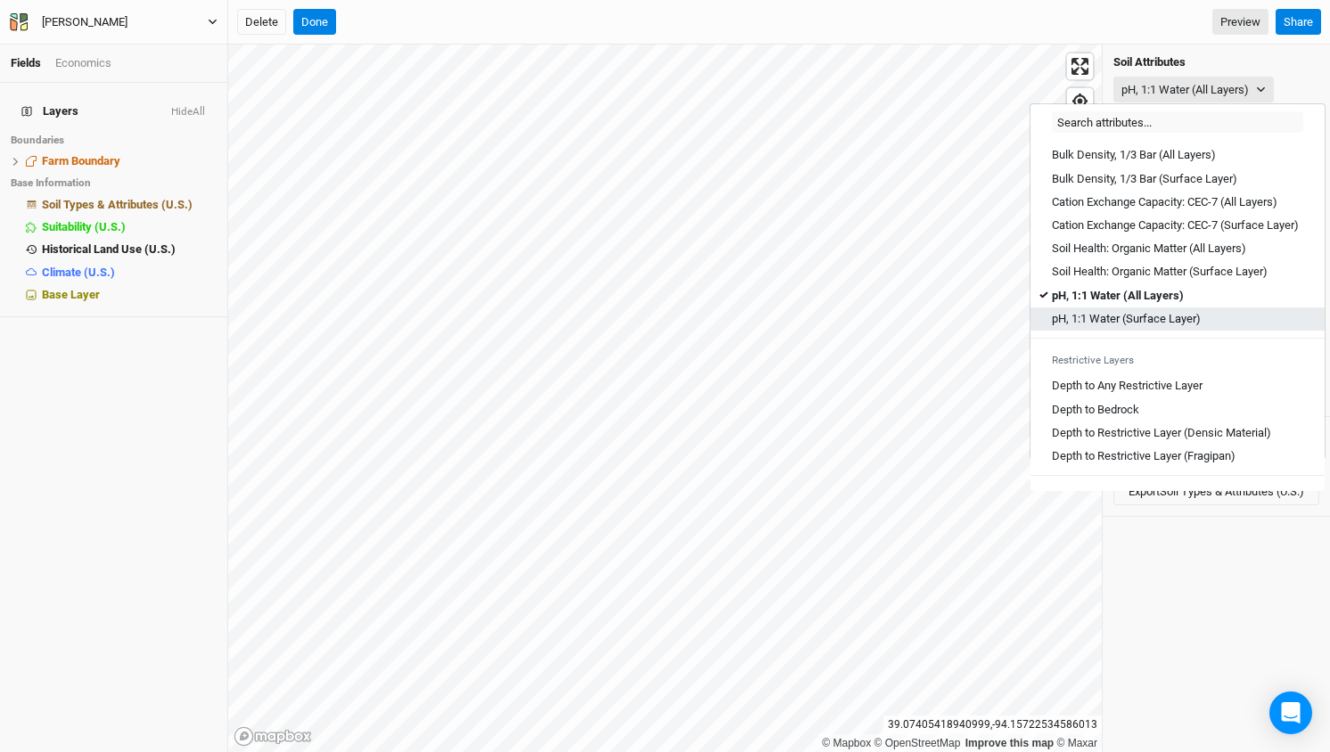
click at [1096, 327] on Layer\) "pH, 1:1 Water (Surface Layer)" at bounding box center [1126, 319] width 149 height 16
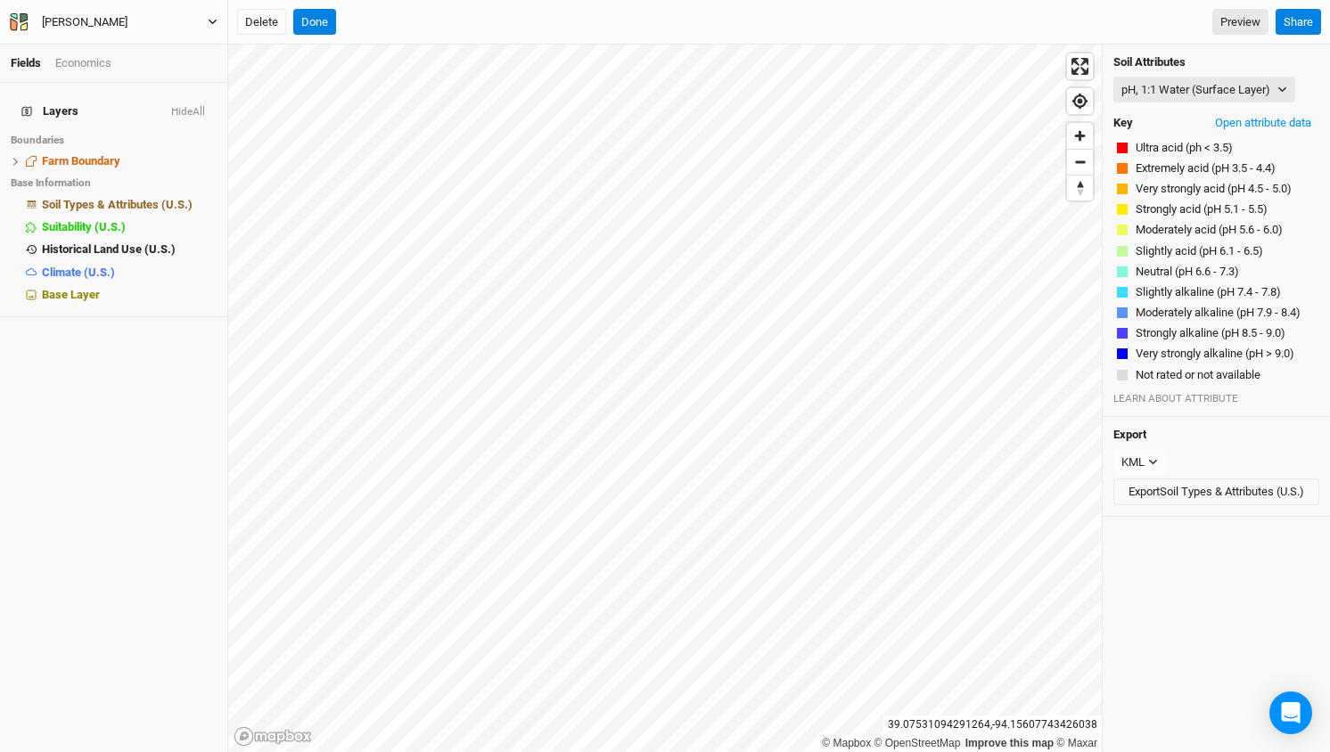
click at [1232, 72] on div "Soil Attributes pH, 1:1 Water (Surface Layer) Map Unit Description Minor Compon…" at bounding box center [1215, 231] width 227 height 372
click at [1217, 86] on button "pH, 1:1 Water (Surface Layer)" at bounding box center [1204, 90] width 182 height 27
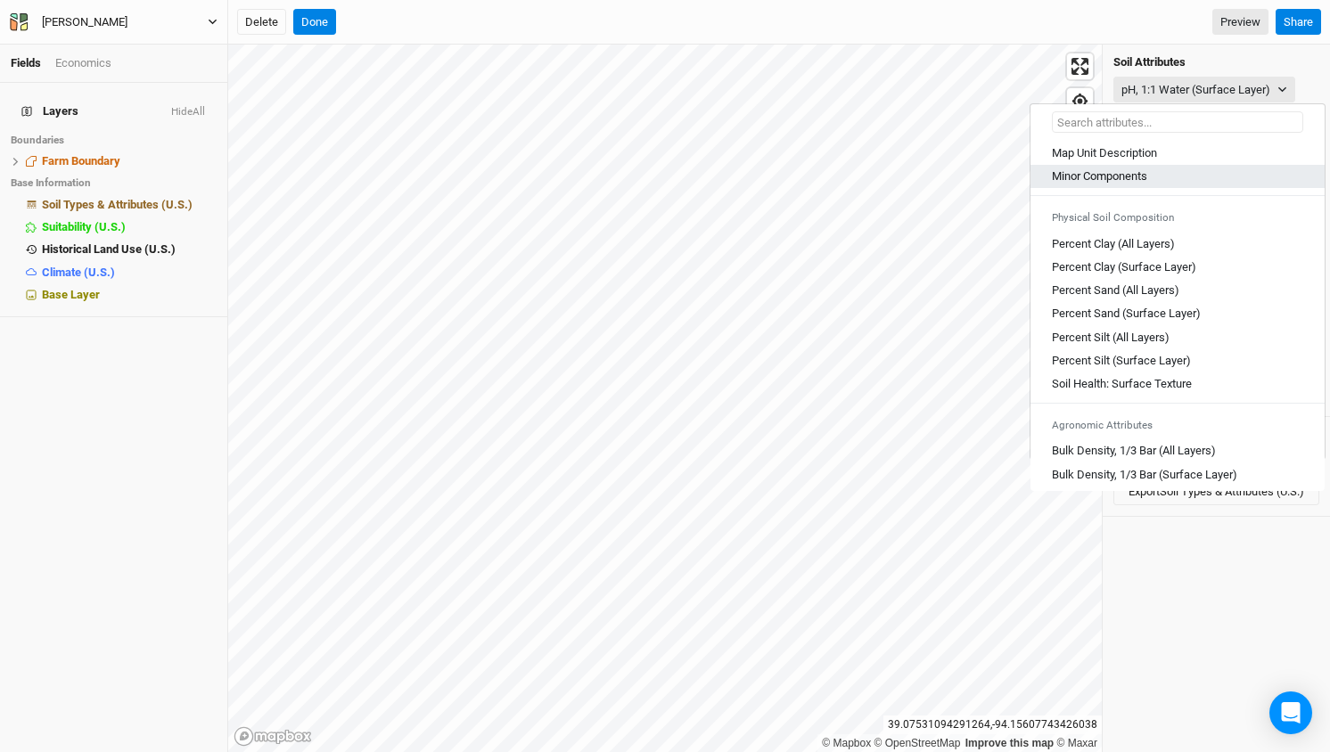
scroll to position [0, 0]
click at [326, 25] on button "Done" at bounding box center [314, 22] width 43 height 27
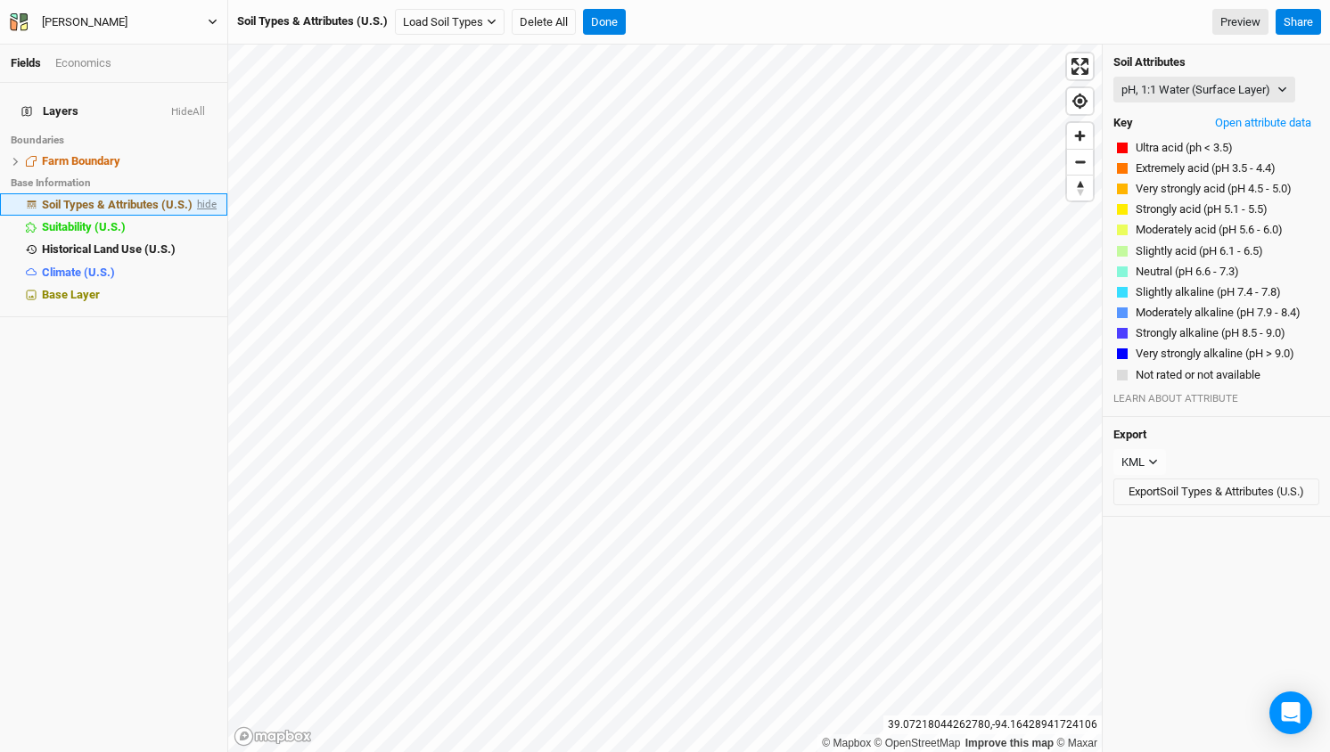
click at [204, 193] on span "hide" at bounding box center [204, 204] width 23 height 22
